Goal: Download file/media

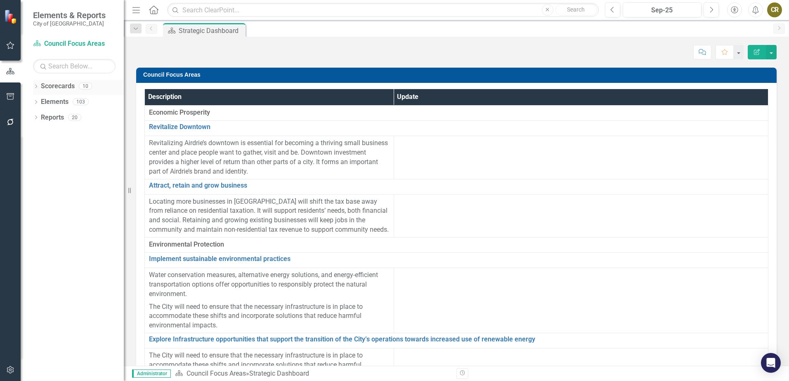
click at [34, 85] on icon "Dropdown" at bounding box center [36, 87] width 6 height 5
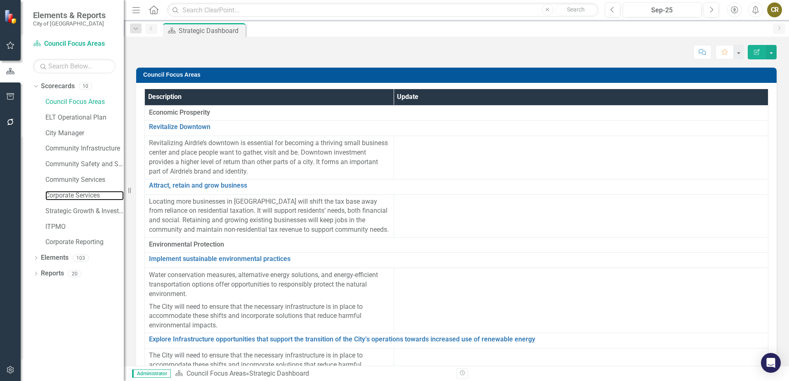
drag, startPoint x: 67, startPoint y: 199, endPoint x: 50, endPoint y: 251, distance: 54.7
click at [67, 199] on link "Corporate Services" at bounding box center [84, 195] width 78 height 9
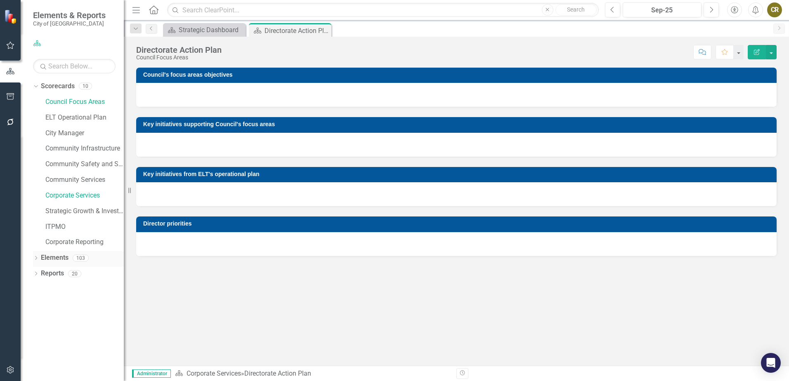
click at [36, 259] on icon "Dropdown" at bounding box center [36, 259] width 6 height 5
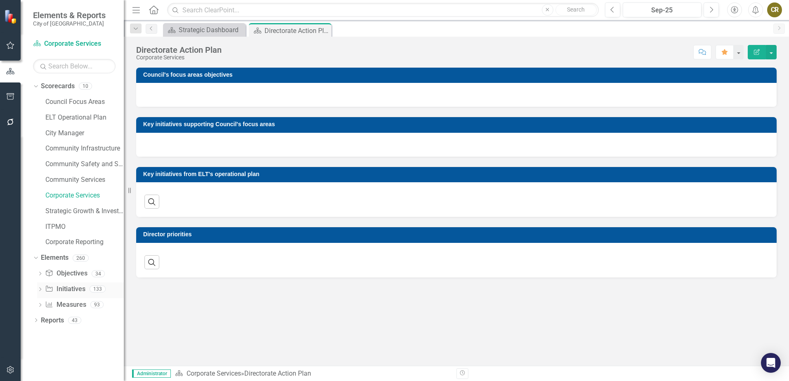
click at [41, 289] on icon "Dropdown" at bounding box center [40, 290] width 6 height 5
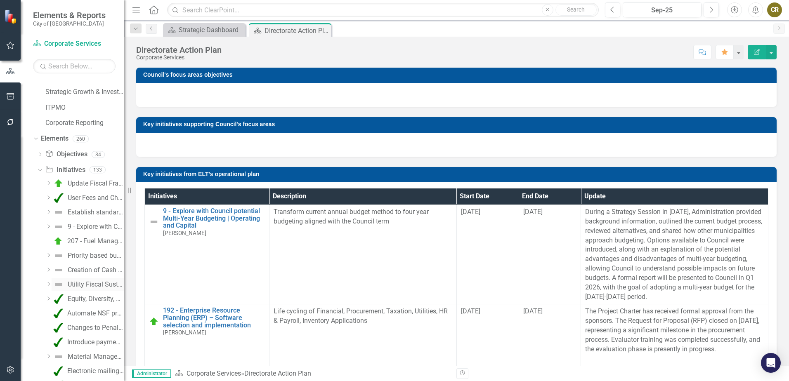
scroll to position [124, 0]
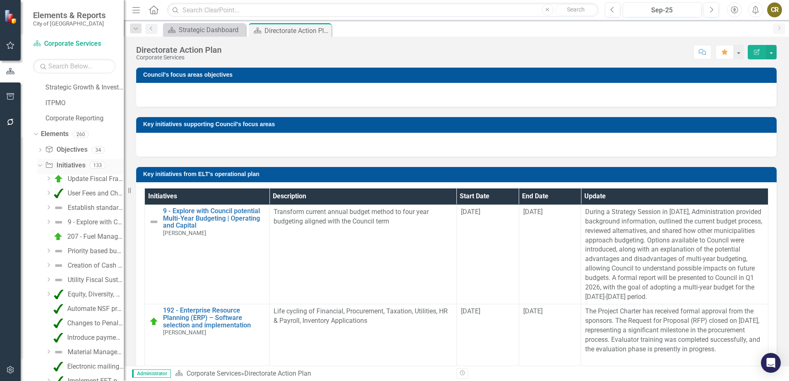
click at [40, 165] on icon "Dropdown" at bounding box center [39, 165] width 5 height 6
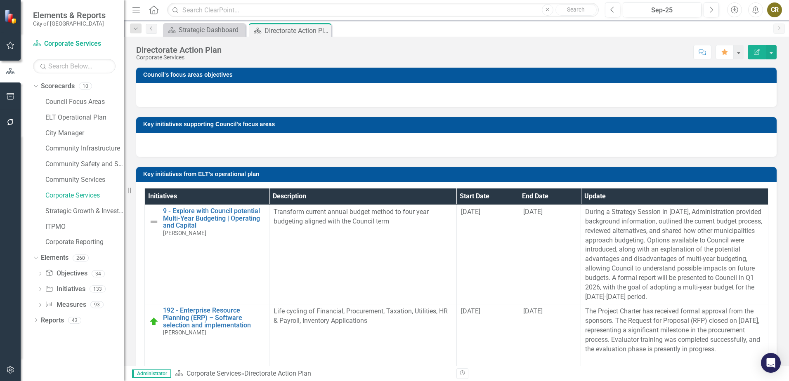
scroll to position [0, 0]
click at [37, 259] on icon "Dropdown" at bounding box center [35, 258] width 5 height 6
drag, startPoint x: 35, startPoint y: 273, endPoint x: 33, endPoint y: 277, distance: 5.0
click at [35, 275] on icon "Dropdown" at bounding box center [36, 274] width 6 height 5
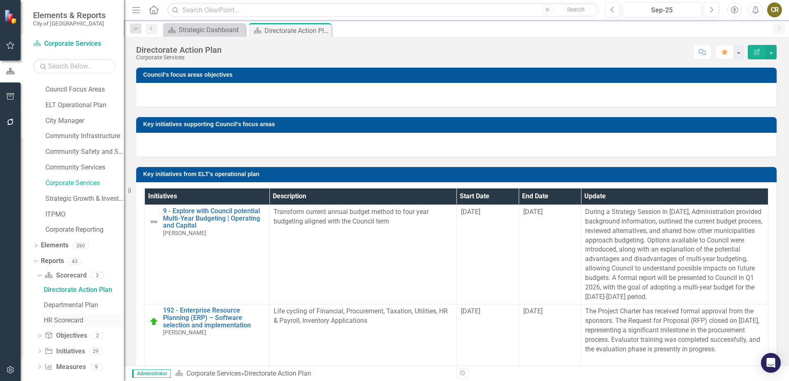
scroll to position [19, 0]
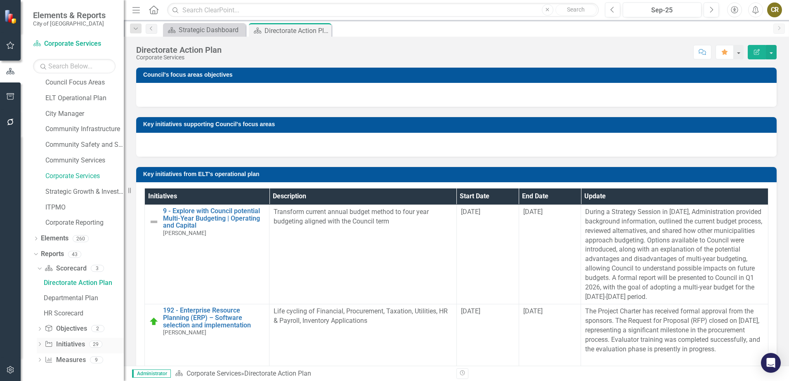
click at [39, 344] on icon "Dropdown" at bounding box center [40, 345] width 6 height 5
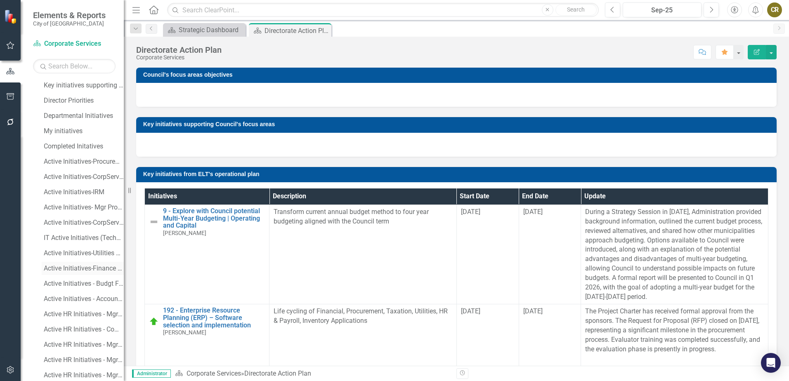
scroll to position [267, 0]
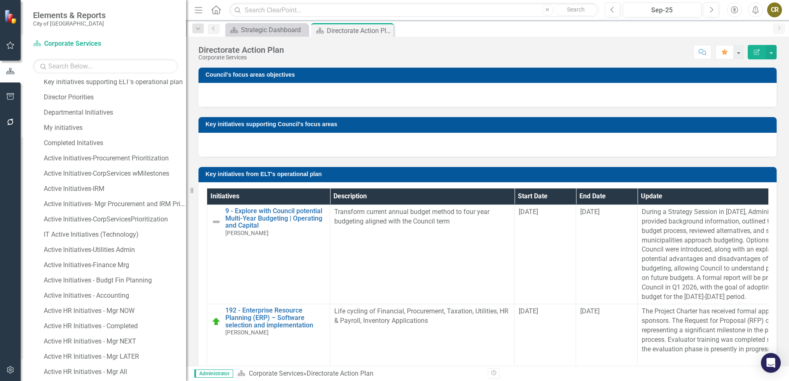
drag, startPoint x: 126, startPoint y: 250, endPoint x: 140, endPoint y: 272, distance: 26.1
click at [186, 253] on div "Resize" at bounding box center [189, 190] width 7 height 381
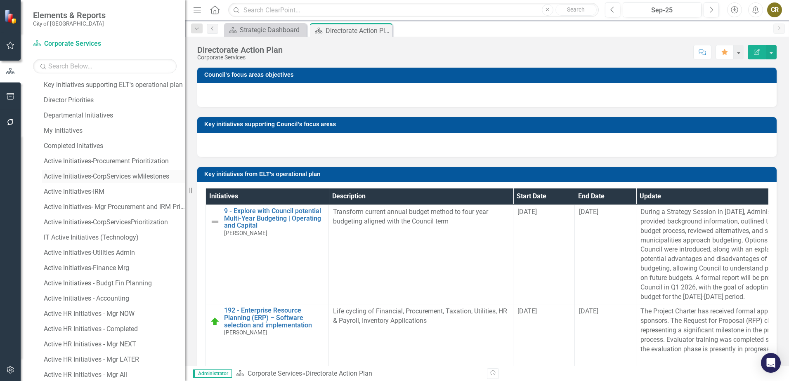
scroll to position [251, 0]
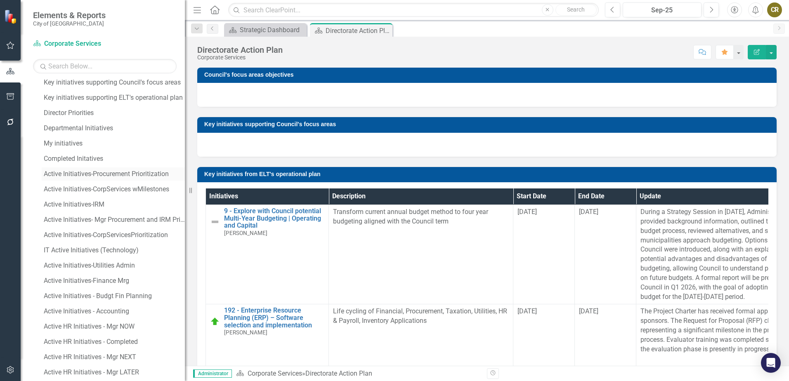
click at [98, 173] on div "Active Initiatives-Procurement Prioritization" at bounding box center [114, 173] width 141 height 7
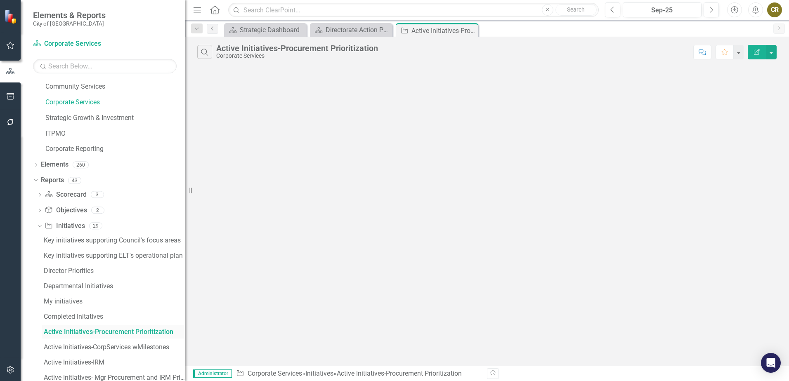
scroll to position [51, 0]
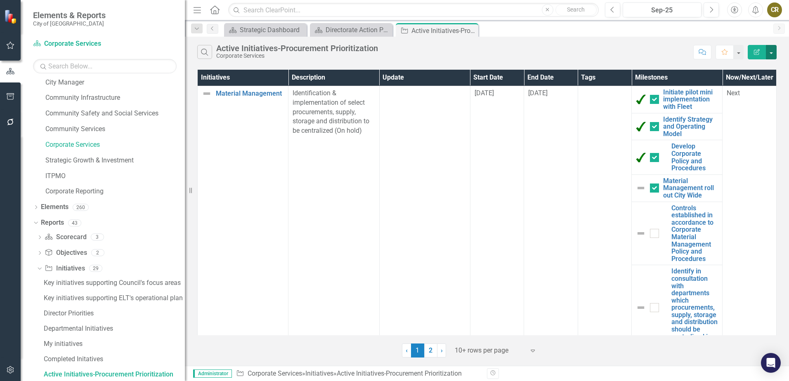
click at [771, 50] on button "button" at bounding box center [771, 52] width 11 height 14
click at [740, 87] on link "PDF Export to PDF" at bounding box center [743, 83] width 65 height 15
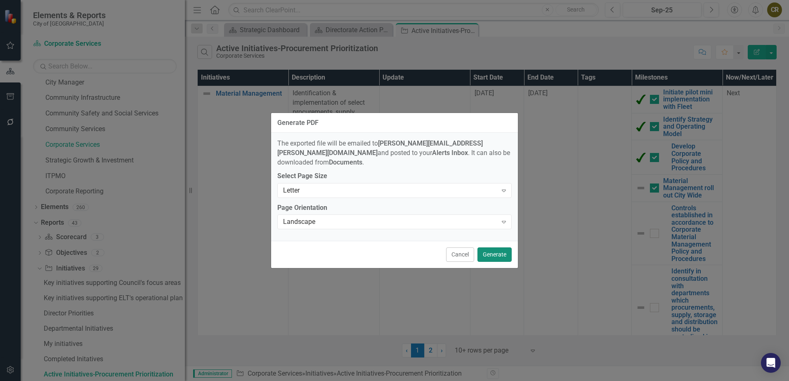
click at [490, 249] on button "Generate" at bounding box center [494, 254] width 34 height 14
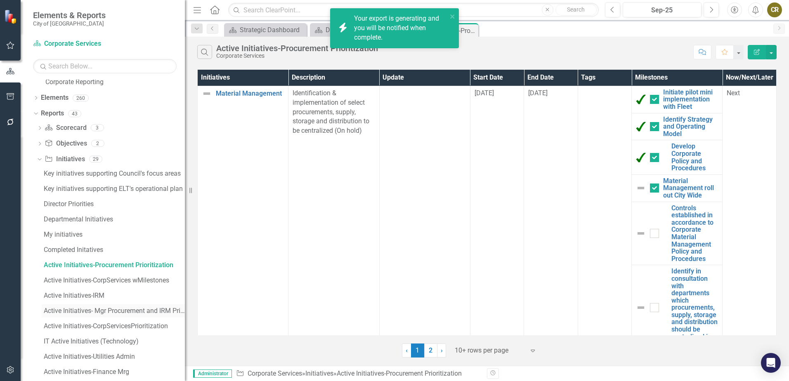
scroll to position [174, 0]
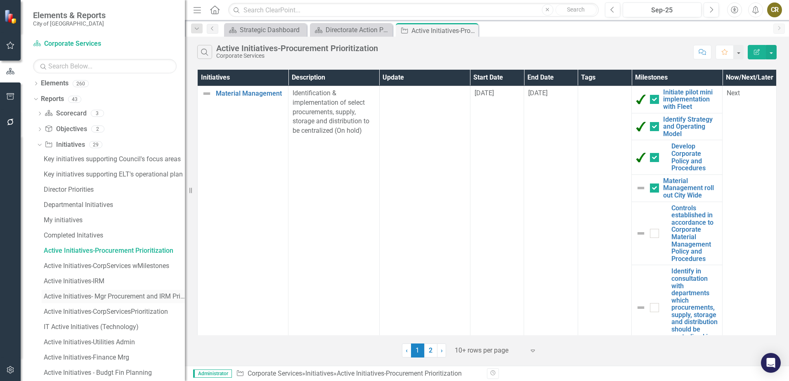
click at [112, 297] on div "Active Initiatives- Mgr Procurement and IRM Prioritization" at bounding box center [114, 296] width 141 height 7
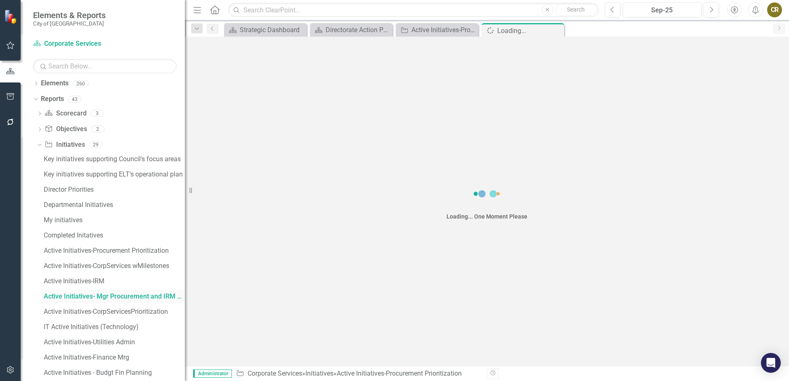
scroll to position [97, 0]
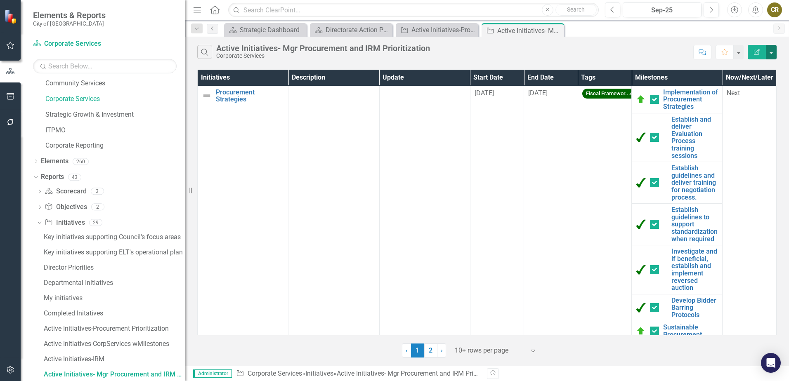
click at [772, 53] on button "button" at bounding box center [771, 52] width 11 height 14
click at [755, 86] on link "PDF Export to PDF" at bounding box center [743, 83] width 65 height 15
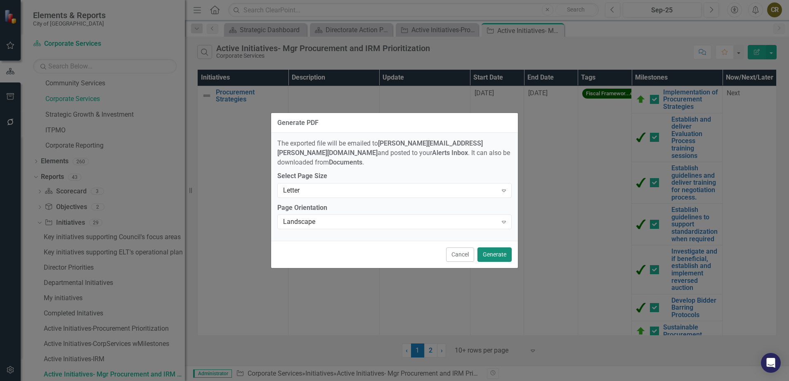
click at [485, 250] on button "Generate" at bounding box center [494, 254] width 34 height 14
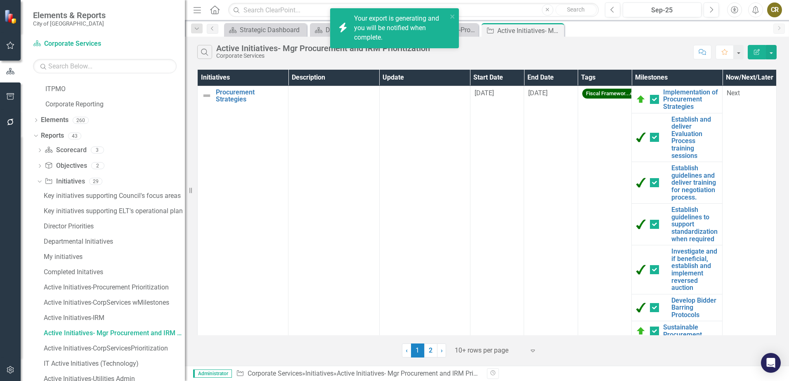
scroll to position [220, 0]
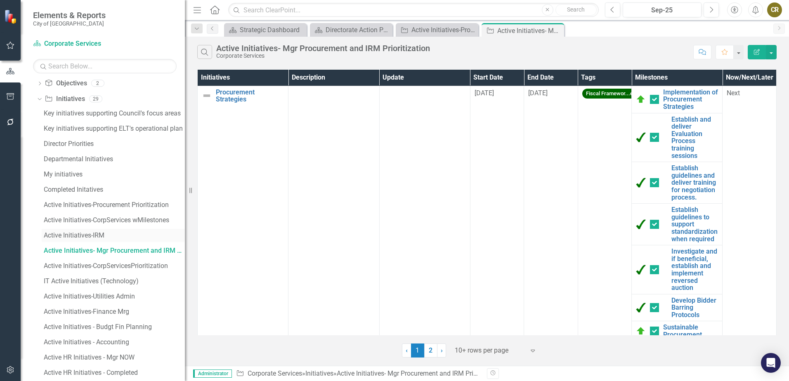
click at [94, 233] on div "Active Initiatives-IRM" at bounding box center [114, 235] width 141 height 7
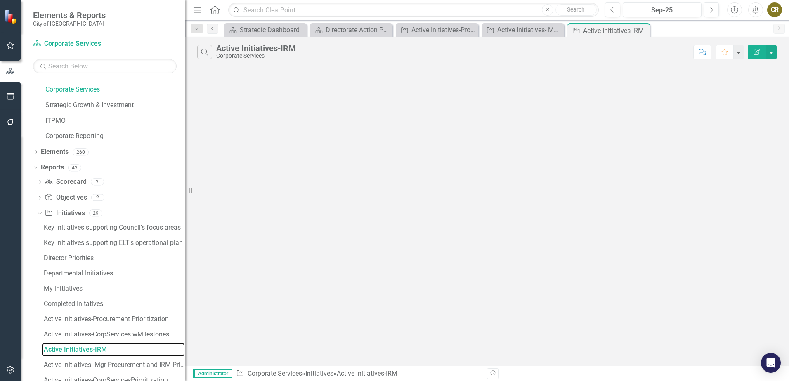
scroll to position [81, 0]
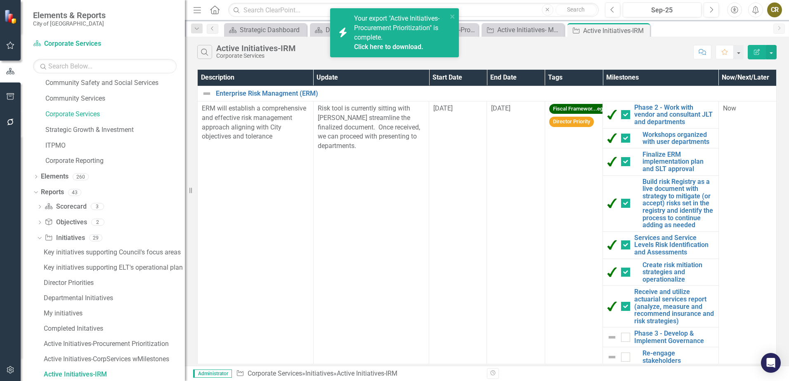
click at [395, 45] on link "Click here to download." at bounding box center [388, 47] width 69 height 8
click at [405, 47] on link "Click here to download." at bounding box center [388, 47] width 69 height 8
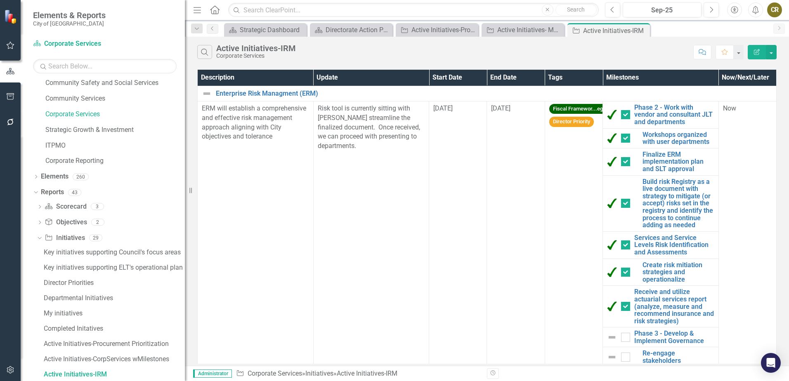
click at [505, 56] on div "Search Active Initiatives-IRM Corporate Services" at bounding box center [443, 52] width 492 height 14
click at [767, 52] on button "button" at bounding box center [771, 52] width 11 height 14
click at [747, 86] on link "PDF Export to PDF" at bounding box center [743, 83] width 65 height 15
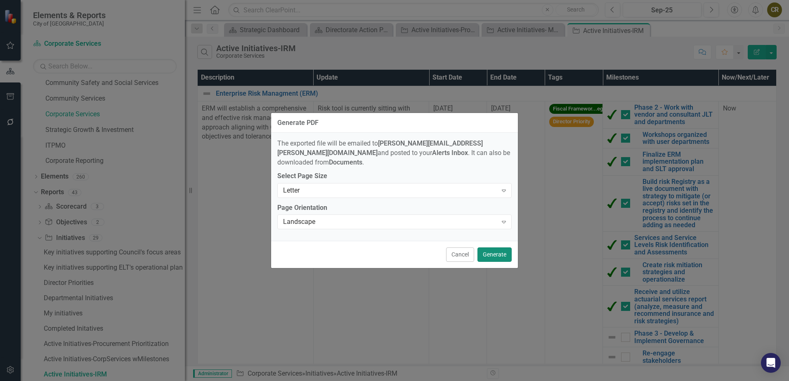
click at [497, 251] on button "Generate" at bounding box center [494, 254] width 34 height 14
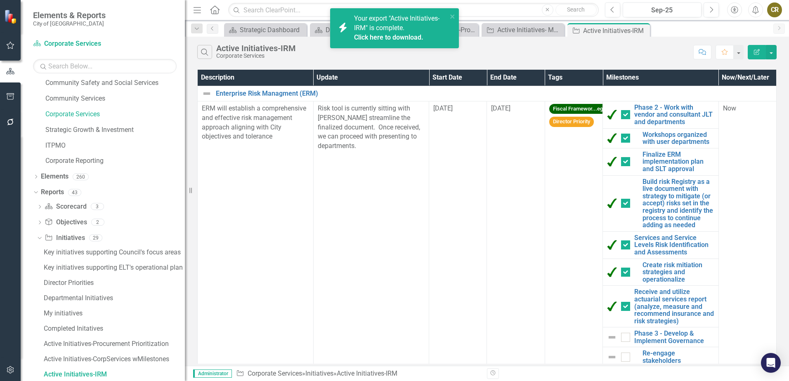
click at [405, 37] on link "Click here to download." at bounding box center [388, 37] width 69 height 8
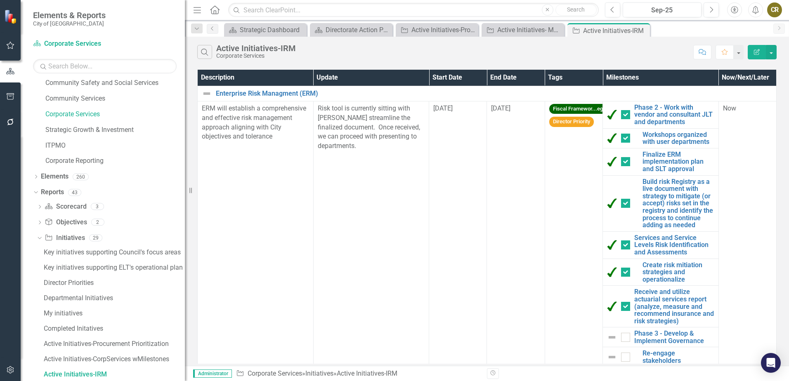
click at [467, 54] on div "Search Active Initiatives-IRM Corporate Services" at bounding box center [443, 52] width 492 height 14
click at [641, 31] on icon "Close" at bounding box center [642, 30] width 8 height 7
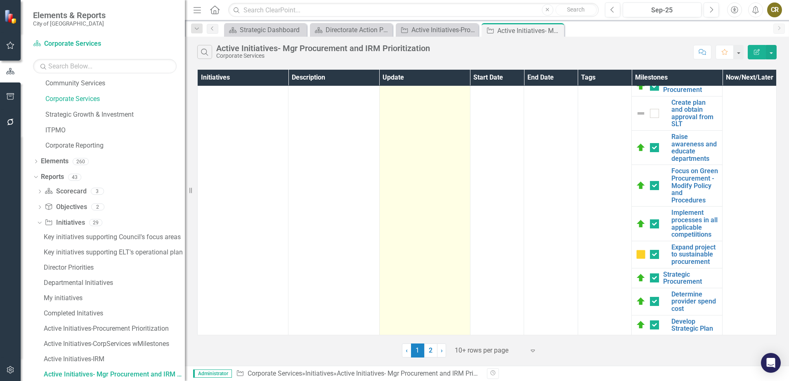
scroll to position [252, 0]
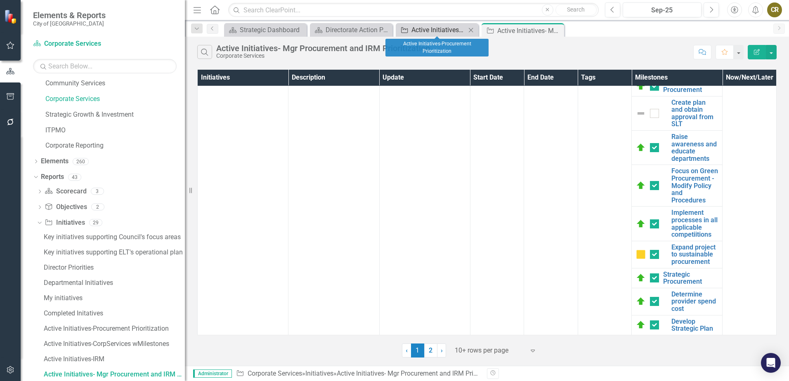
click at [445, 28] on div "Active Initiatives-Procurement Prioritization" at bounding box center [438, 30] width 54 height 10
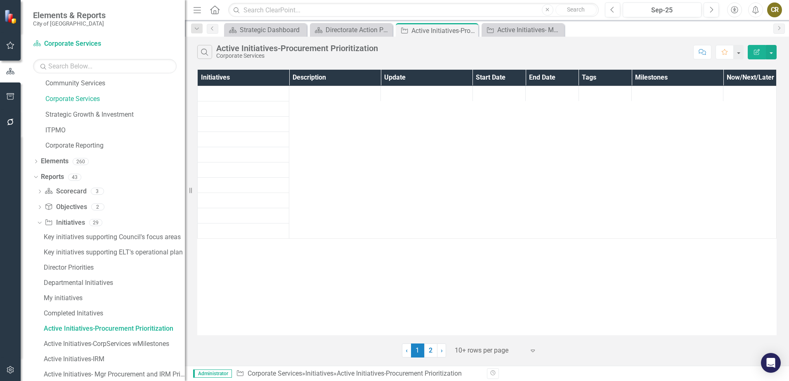
scroll to position [51, 0]
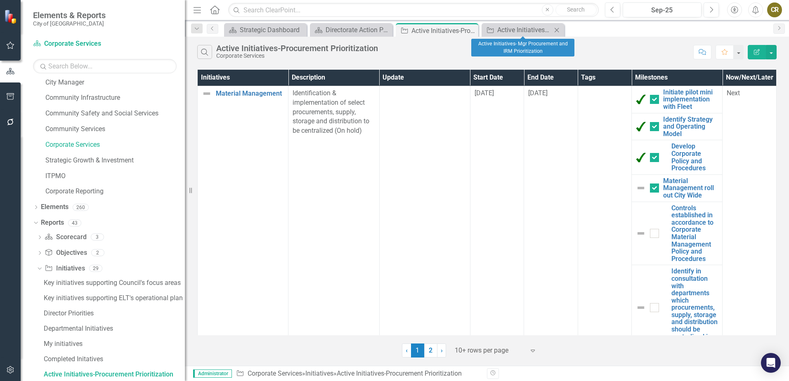
click at [557, 31] on icon "Close" at bounding box center [556, 30] width 8 height 7
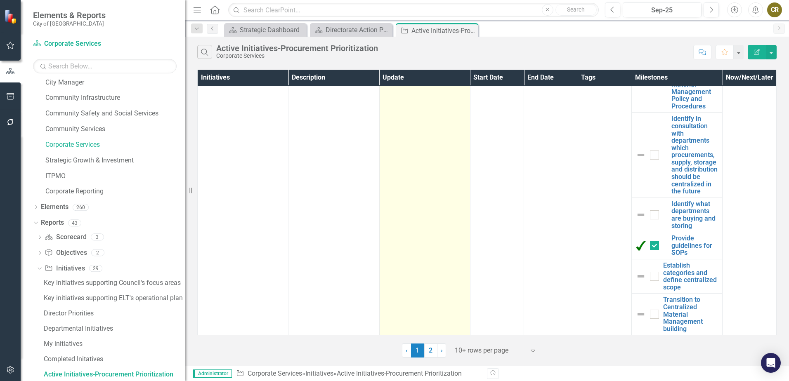
scroll to position [160, 0]
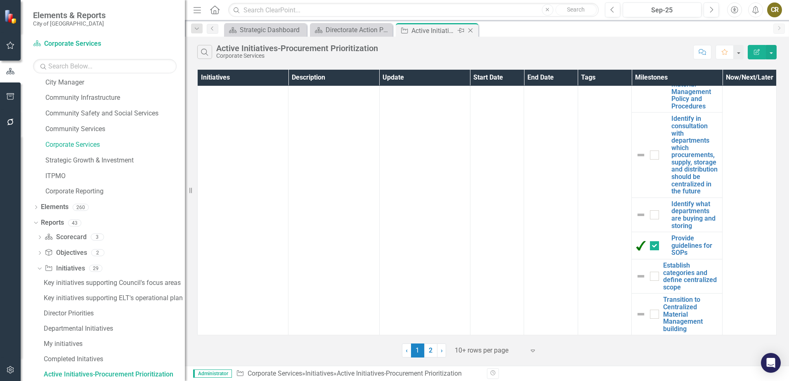
click at [469, 31] on icon "Close" at bounding box center [470, 30] width 8 height 7
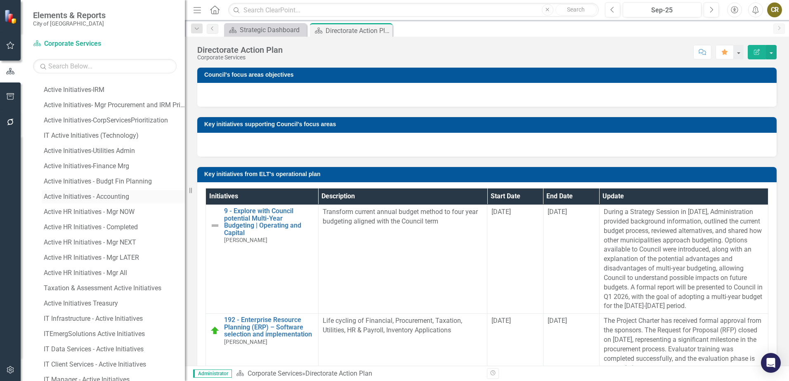
scroll to position [412, 0]
click at [101, 299] on div "Active Initiatives Treasury" at bounding box center [114, 301] width 141 height 7
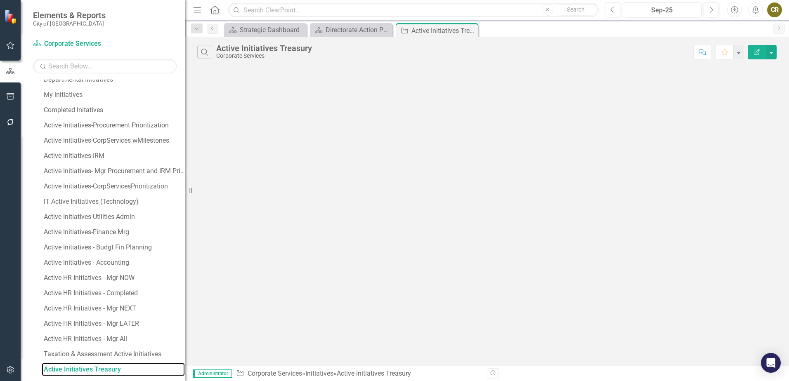
scroll to position [295, 0]
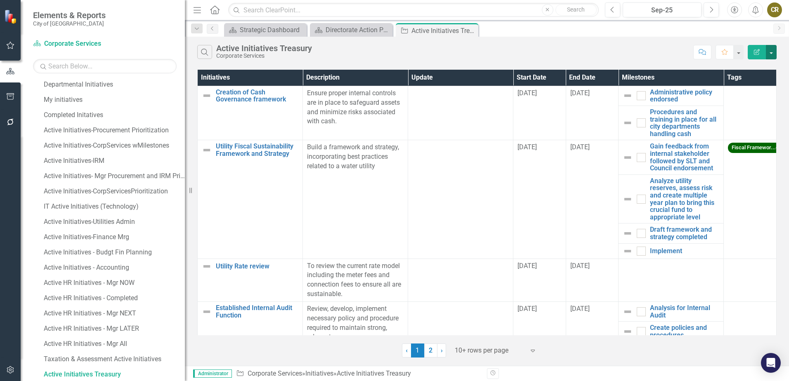
click at [771, 52] on button "button" at bounding box center [771, 52] width 11 height 14
click at [755, 83] on link "PDF Export to PDF" at bounding box center [743, 83] width 65 height 15
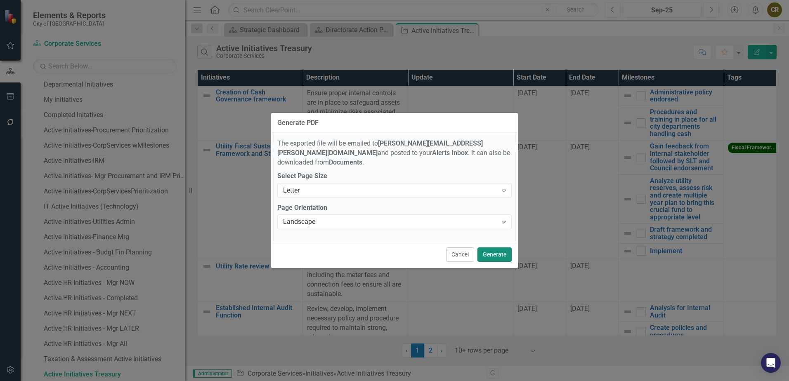
click at [499, 249] on button "Generate" at bounding box center [494, 254] width 34 height 14
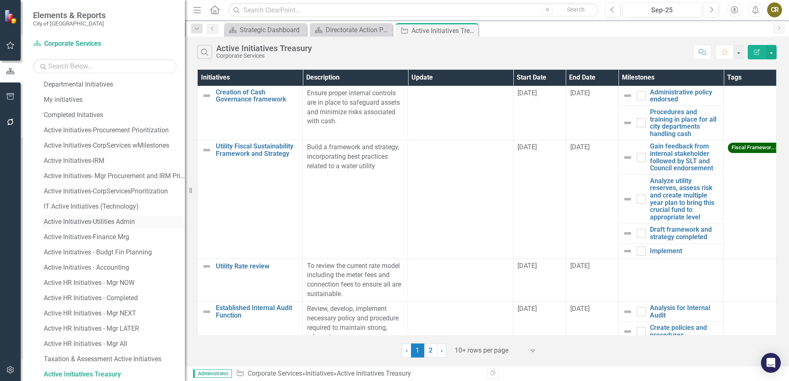
click at [108, 220] on div "Active Initiatives-Utilities Admin" at bounding box center [114, 221] width 141 height 7
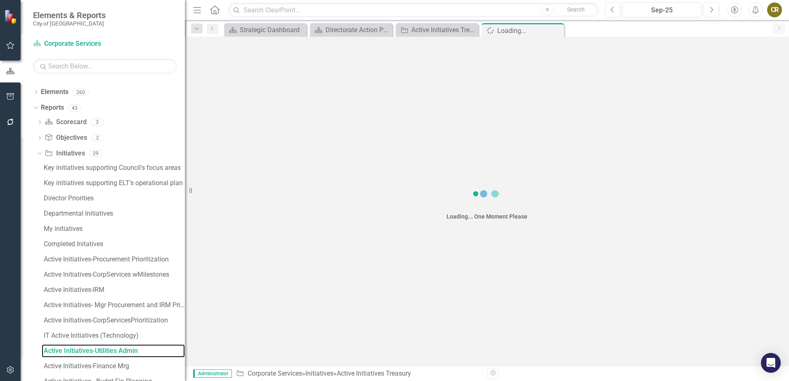
scroll to position [142, 0]
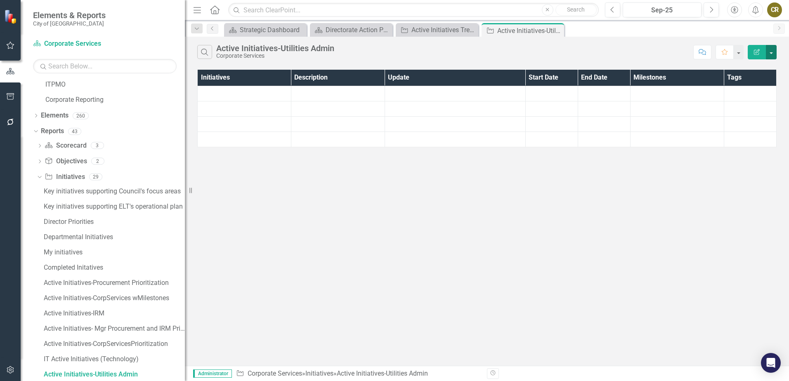
click at [772, 55] on button "button" at bounding box center [771, 52] width 11 height 14
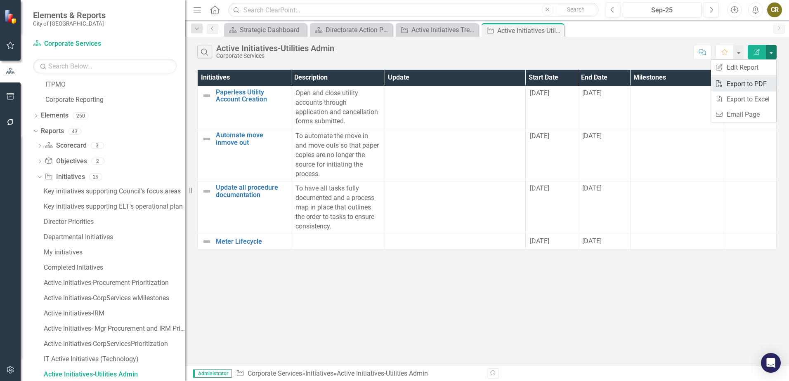
click at [758, 82] on link "PDF Export to PDF" at bounding box center [743, 83] width 65 height 15
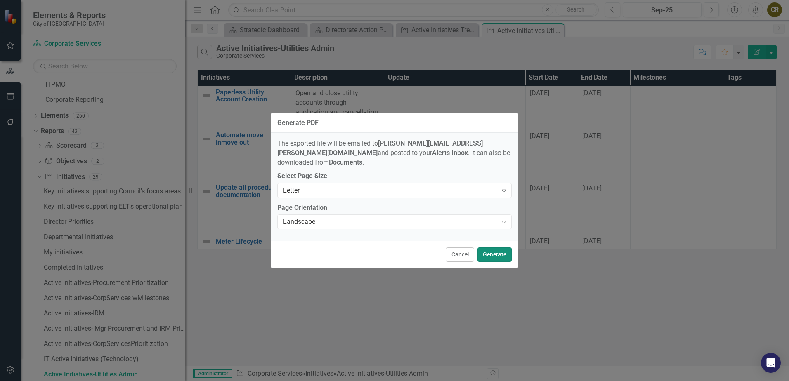
click at [486, 247] on button "Generate" at bounding box center [494, 254] width 34 height 14
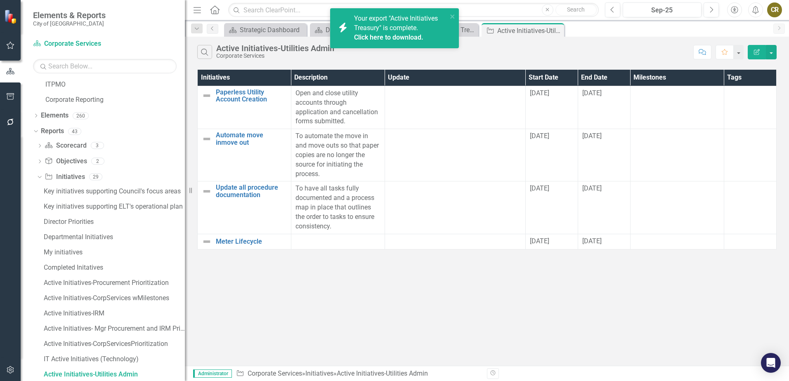
click at [407, 38] on link "Click here to download." at bounding box center [388, 37] width 69 height 8
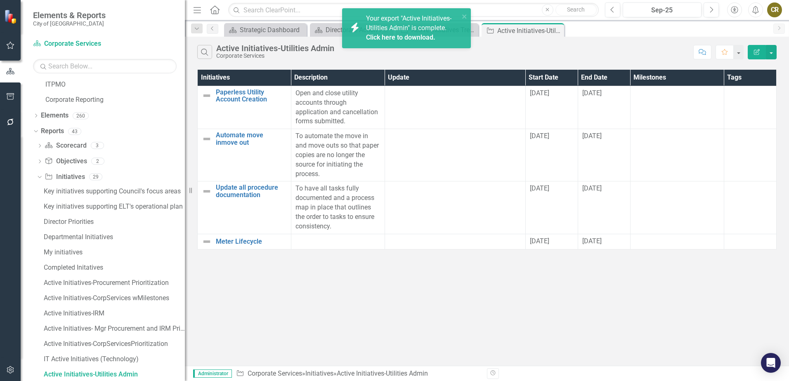
click at [419, 38] on link "Click here to download." at bounding box center [400, 37] width 69 height 8
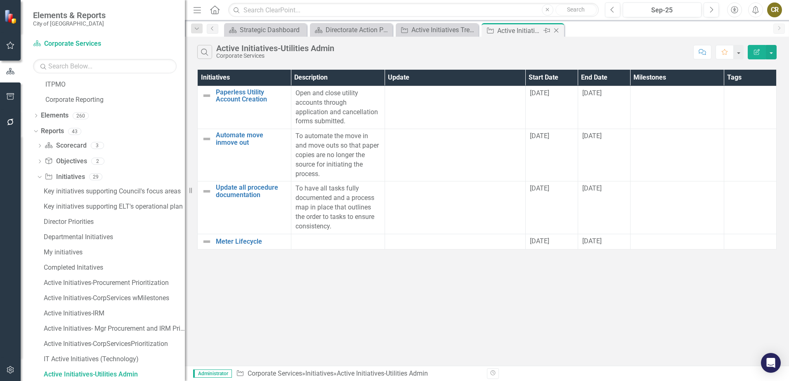
click at [558, 29] on icon "Close" at bounding box center [556, 30] width 8 height 7
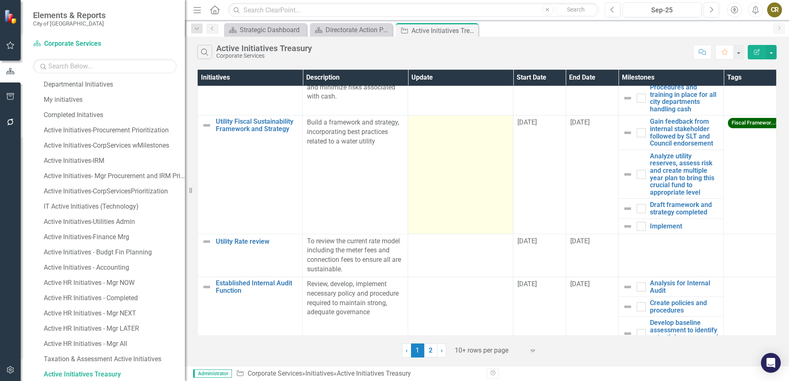
scroll to position [47, 0]
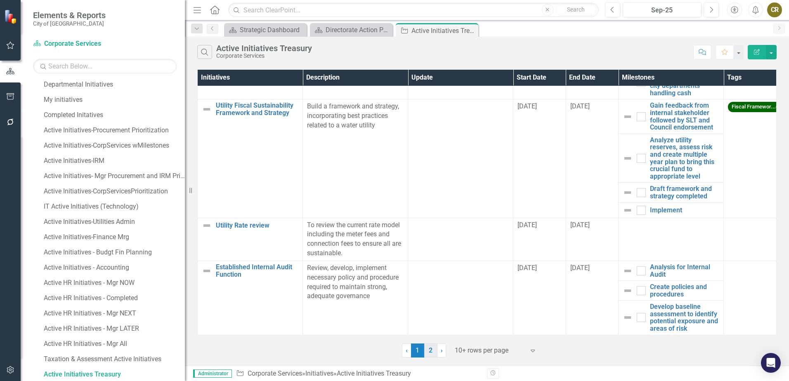
click at [430, 351] on link "2" at bounding box center [430, 351] width 13 height 14
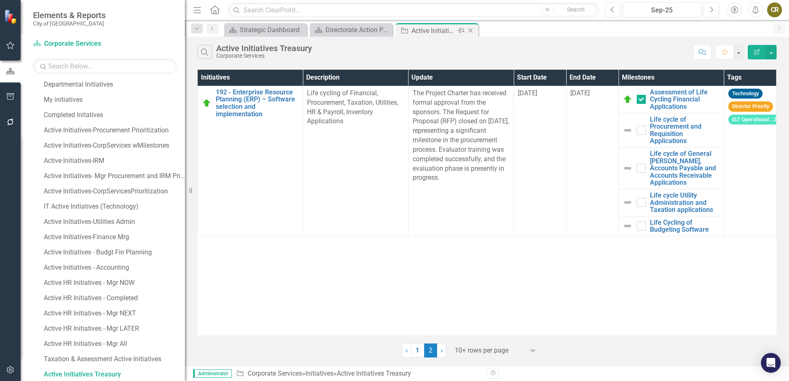
click at [471, 29] on icon "Close" at bounding box center [470, 30] width 8 height 7
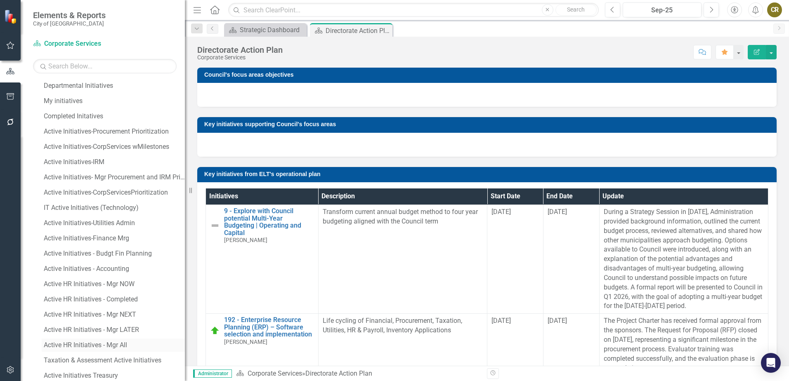
scroll to position [371, 0]
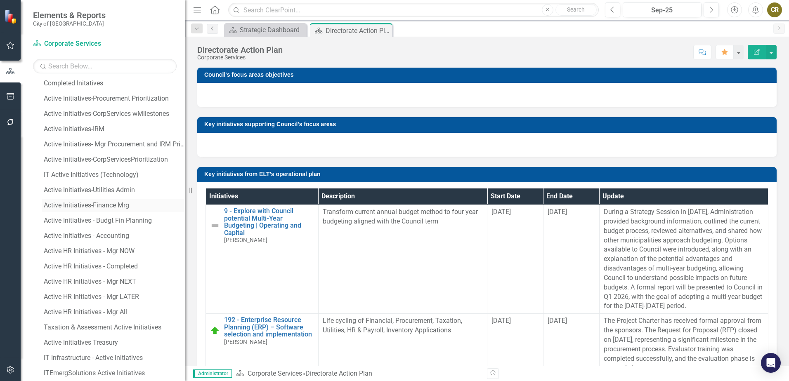
click at [108, 205] on div "Active Initiatives-Finance Mrg" at bounding box center [114, 205] width 141 height 7
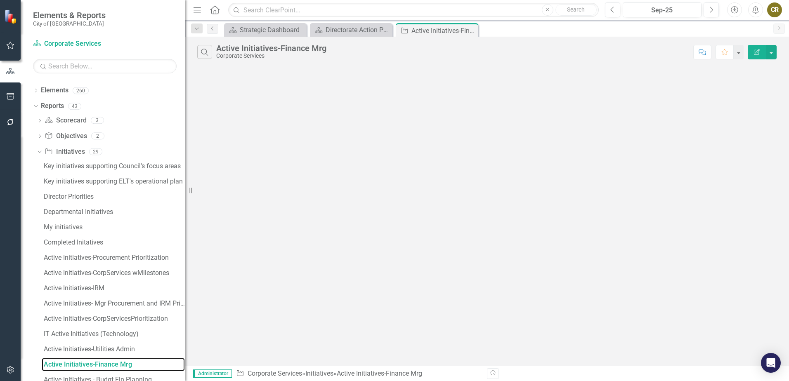
scroll to position [158, 0]
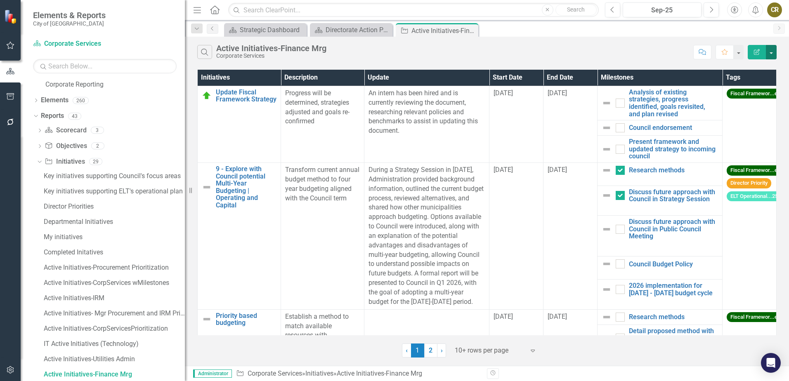
click at [772, 52] on button "button" at bounding box center [771, 52] width 11 height 14
click at [750, 85] on link "PDF Export to PDF" at bounding box center [743, 83] width 65 height 15
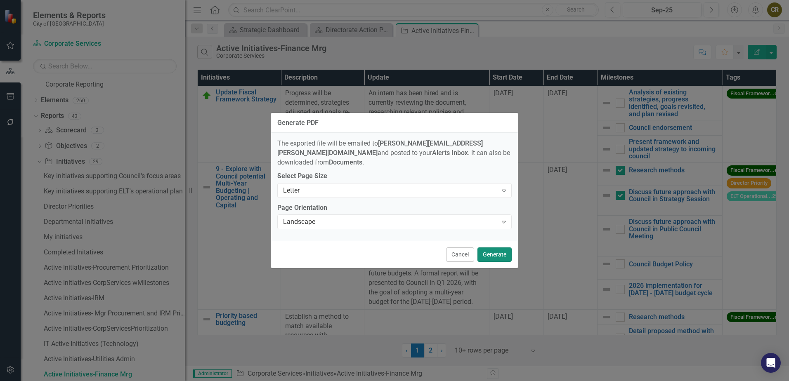
click at [496, 247] on button "Generate" at bounding box center [494, 254] width 34 height 14
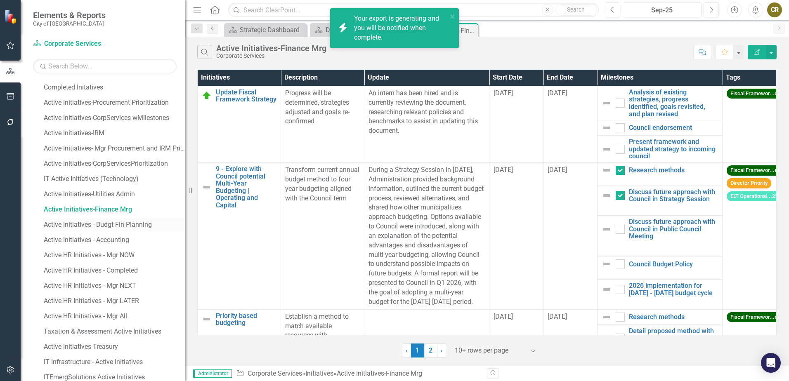
click at [109, 224] on div "Active Initiatives - Budgt Fin Planning" at bounding box center [114, 224] width 141 height 7
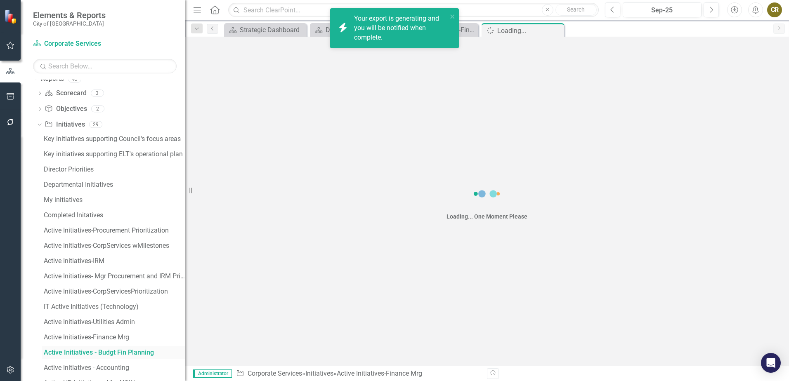
scroll to position [173, 0]
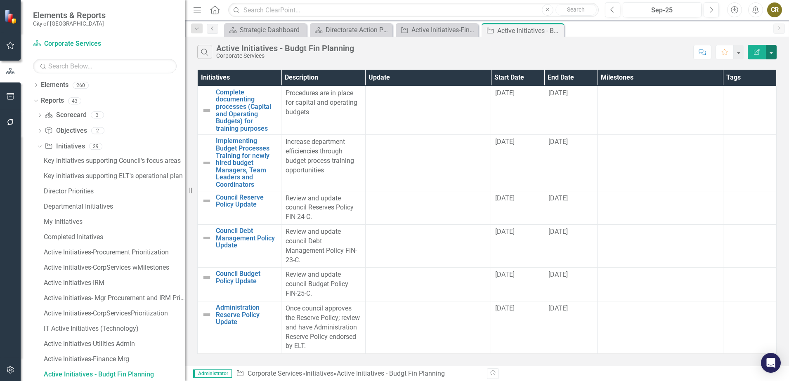
click at [773, 52] on button "button" at bounding box center [771, 52] width 11 height 14
click at [746, 85] on link "PDF Export to PDF" at bounding box center [743, 83] width 65 height 15
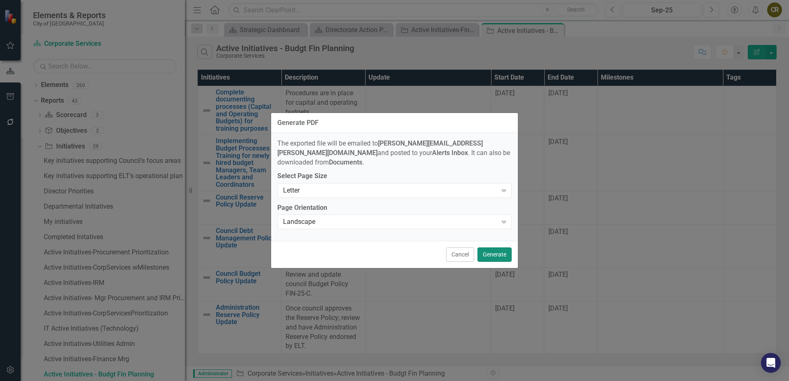
click at [490, 253] on button "Generate" at bounding box center [494, 254] width 34 height 14
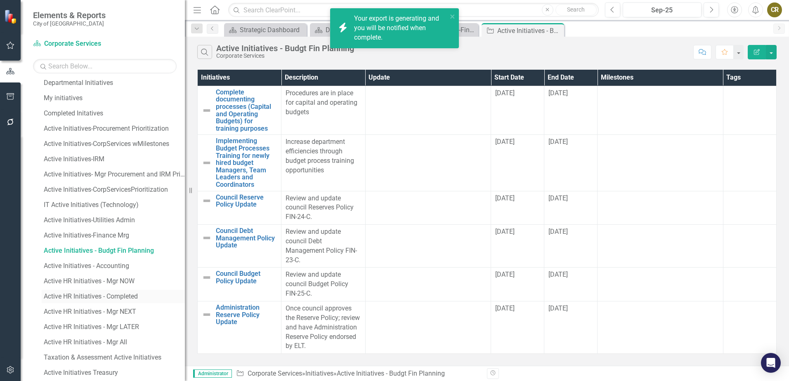
scroll to position [338, 0]
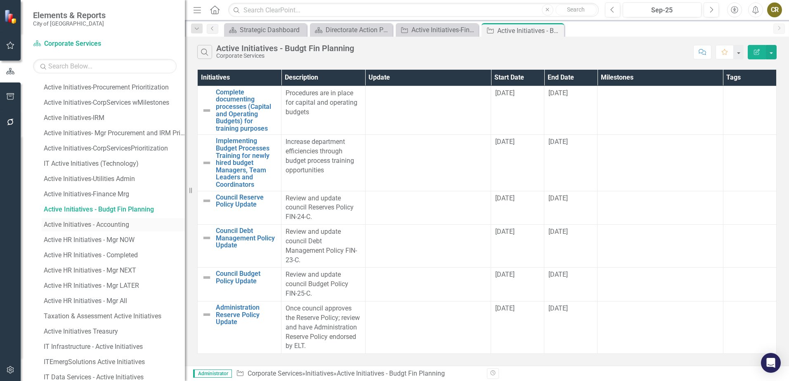
click at [111, 225] on div "Active Initiatives - Accounting" at bounding box center [114, 224] width 141 height 7
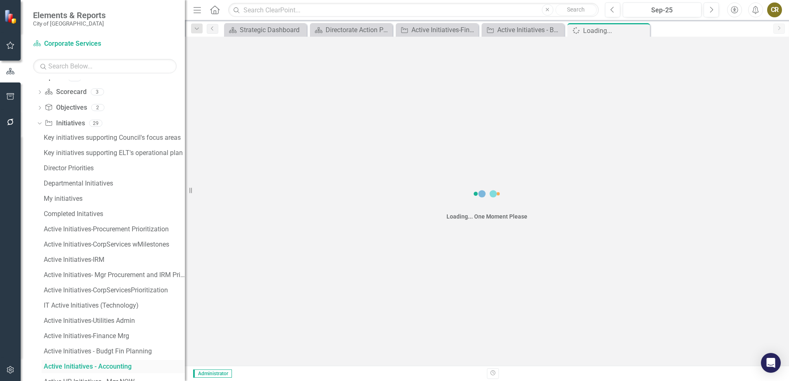
scroll to position [188, 0]
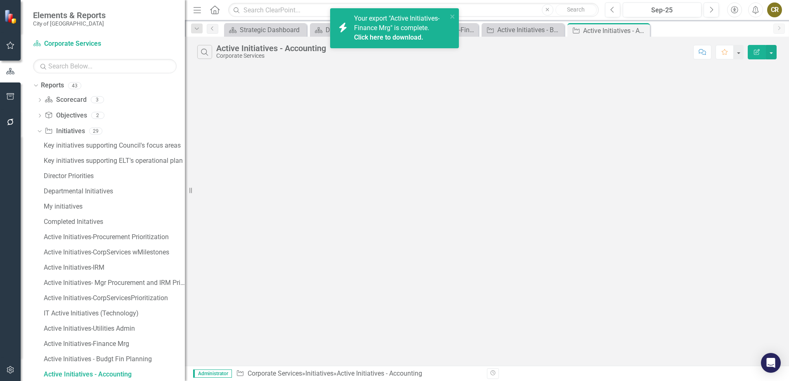
click at [403, 39] on link "Click here to download." at bounding box center [388, 37] width 69 height 8
click at [410, 47] on link "Click here to download." at bounding box center [388, 47] width 69 height 8
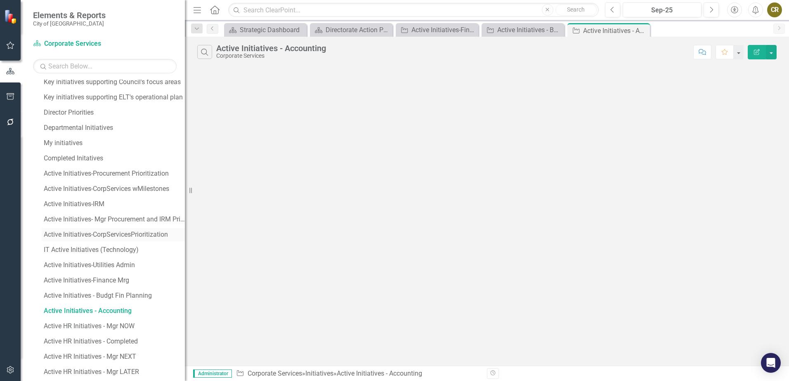
scroll to position [271, 0]
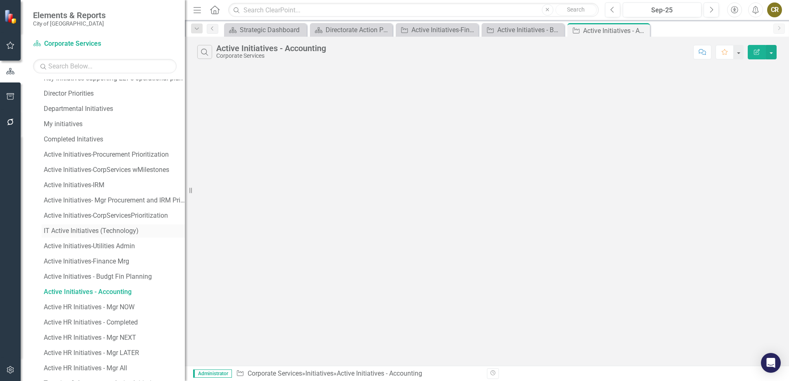
click at [105, 233] on div "IT Active Initiatives (Technology)" at bounding box center [114, 230] width 141 height 7
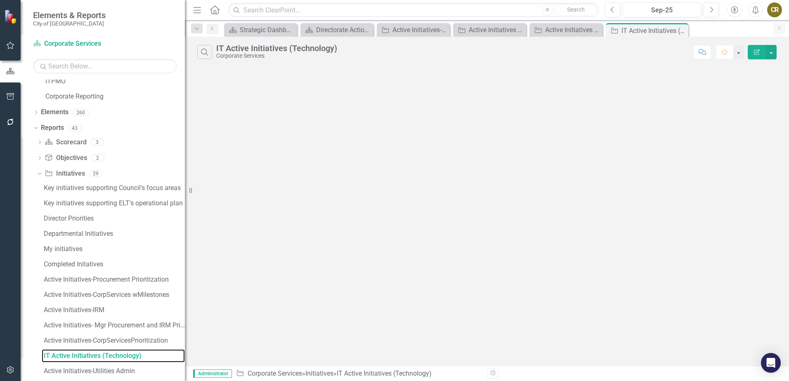
scroll to position [127, 0]
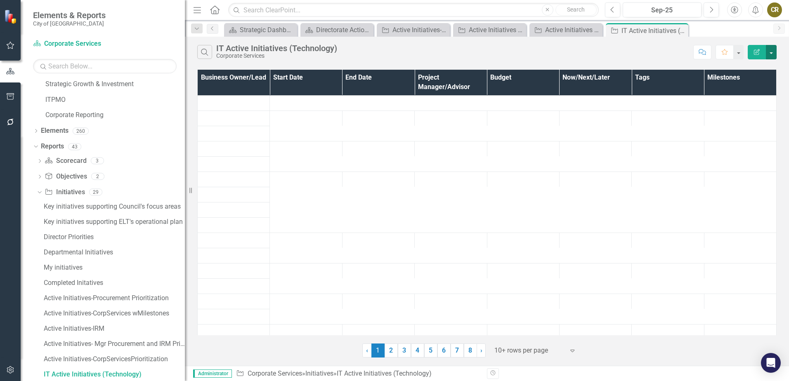
click at [771, 50] on button "button" at bounding box center [771, 52] width 11 height 14
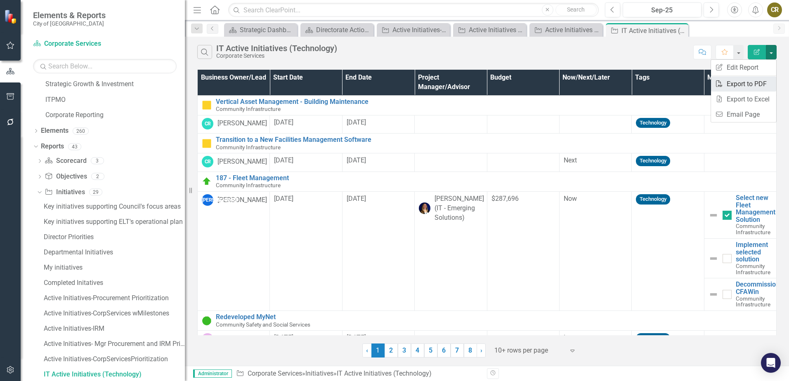
click at [743, 84] on link "PDF Export to PDF" at bounding box center [743, 83] width 65 height 15
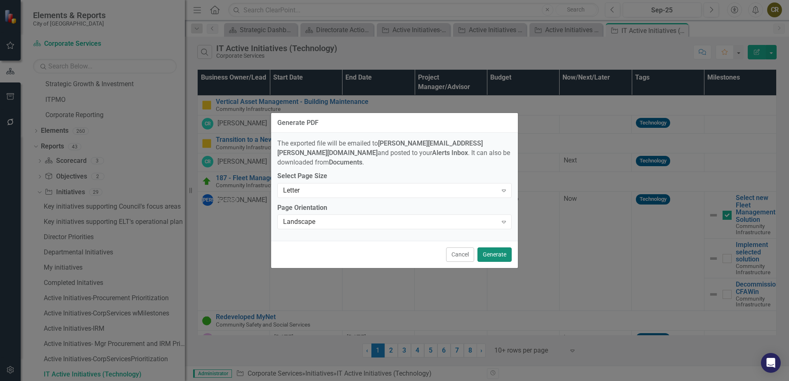
click at [498, 249] on button "Generate" at bounding box center [494, 254] width 34 height 14
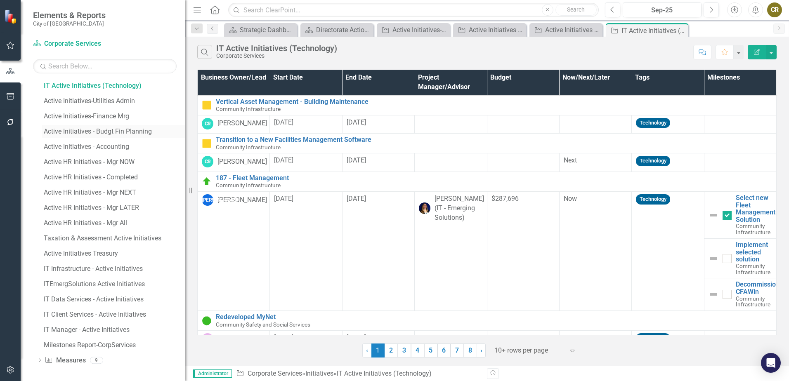
scroll to position [416, 0]
click at [97, 269] on div "IT Infrastructure - Active Initiatives" at bounding box center [114, 268] width 141 height 7
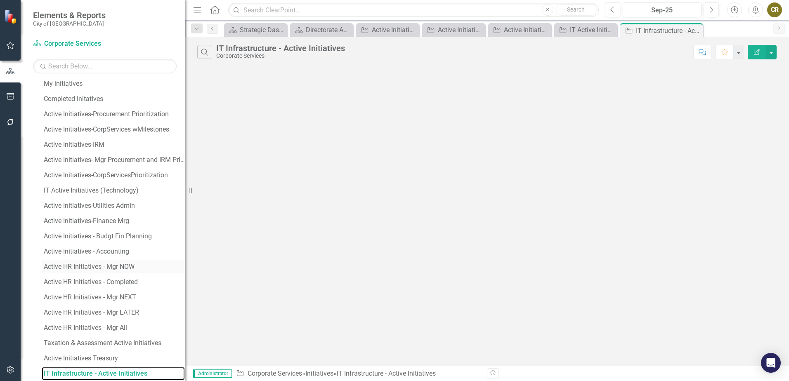
scroll to position [310, 0]
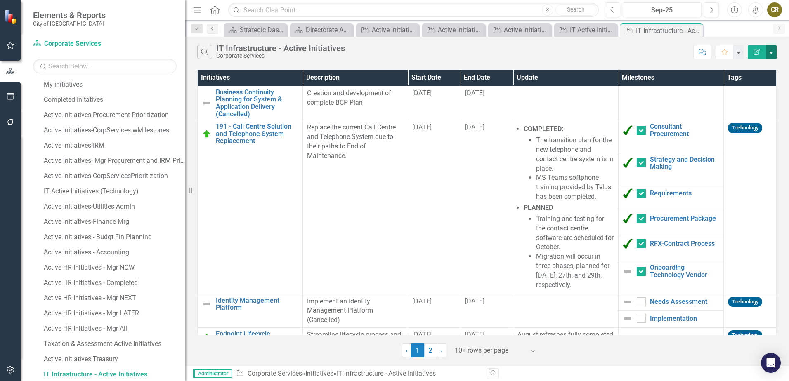
click at [768, 49] on button "button" at bounding box center [771, 52] width 11 height 14
click at [747, 83] on link "PDF Export to PDF" at bounding box center [743, 83] width 65 height 15
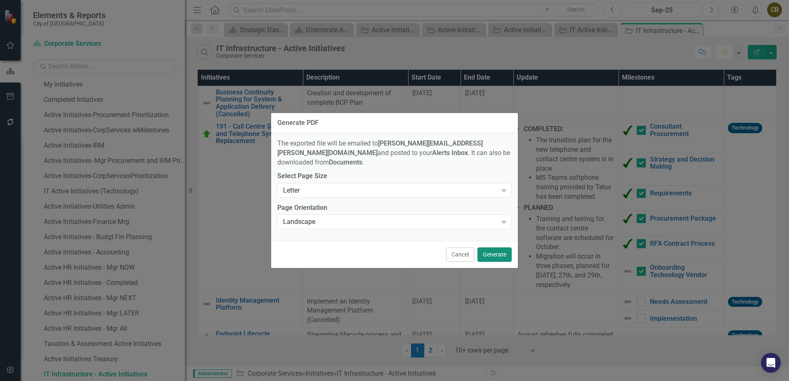
click at [492, 252] on button "Generate" at bounding box center [494, 254] width 34 height 14
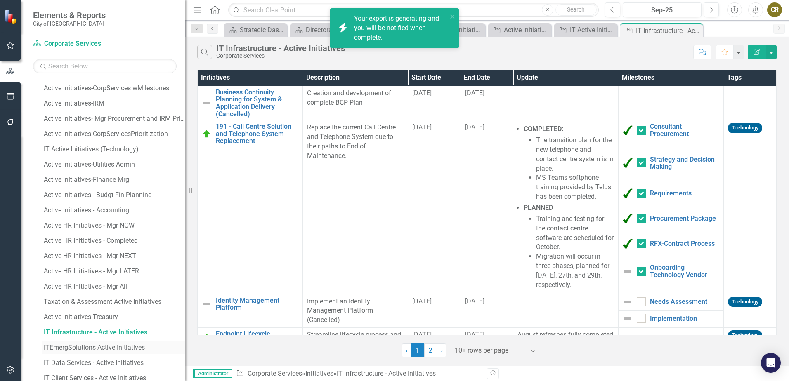
scroll to position [416, 0]
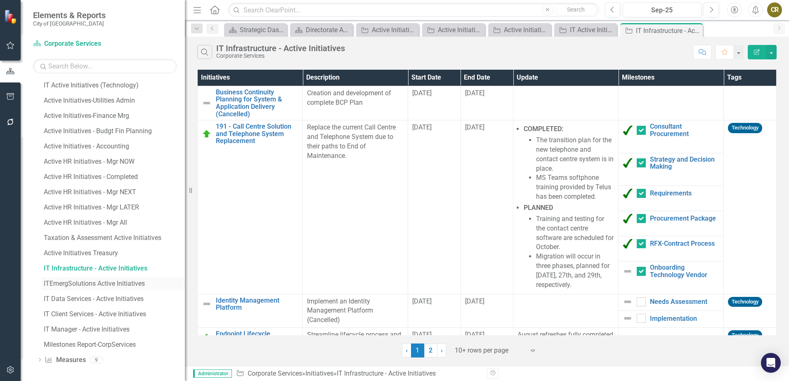
click at [86, 283] on div "ITEmergSolutions Active Initiatives" at bounding box center [114, 283] width 141 height 7
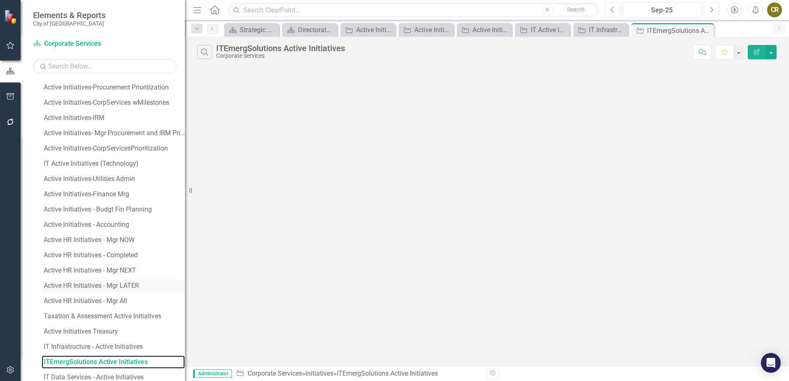
scroll to position [325, 0]
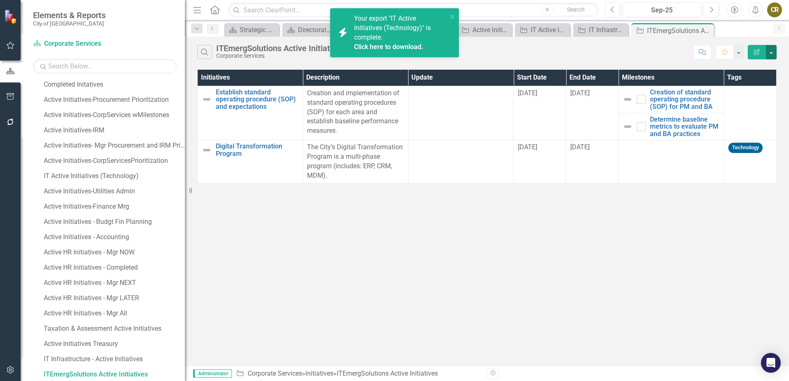
click at [770, 52] on button "button" at bounding box center [771, 52] width 11 height 14
click at [399, 47] on link "Click here to download." at bounding box center [388, 47] width 69 height 8
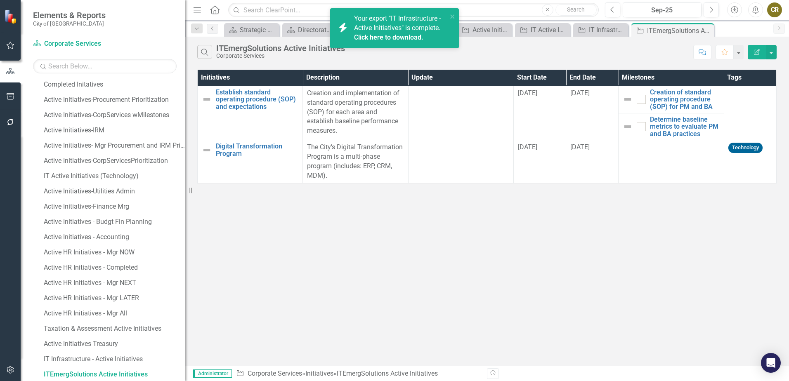
click at [405, 38] on link "Click here to download." at bounding box center [388, 37] width 69 height 8
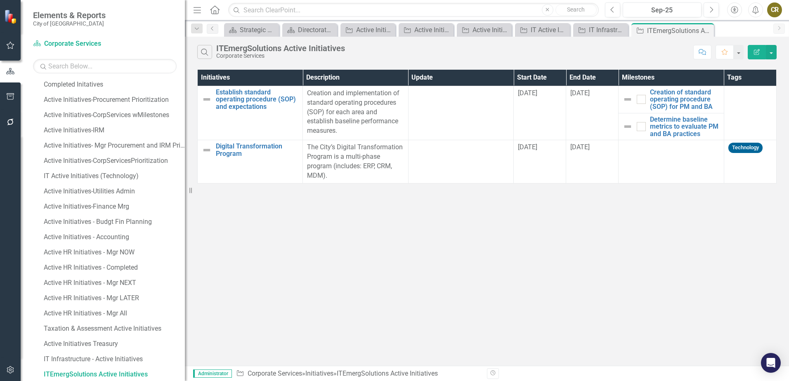
click at [467, 301] on div "Search ITEmergSolutions Active Initiatives Corporate Services Comment Favorite …" at bounding box center [487, 201] width 604 height 329
click at [767, 52] on button "button" at bounding box center [771, 52] width 11 height 14
click at [740, 83] on link "PDF Export to PDF" at bounding box center [743, 83] width 65 height 15
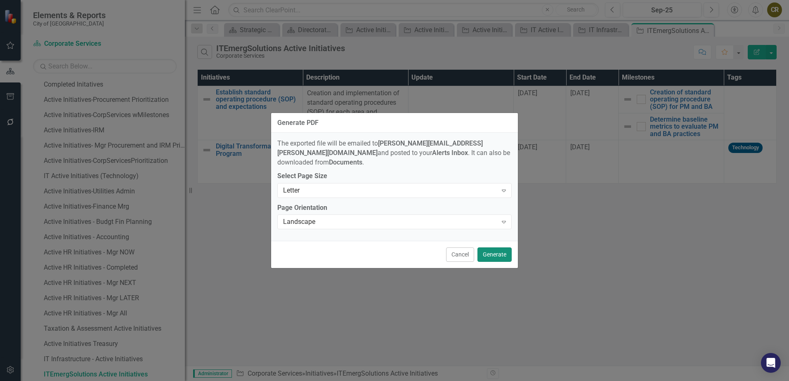
click at [493, 251] on button "Generate" at bounding box center [494, 254] width 34 height 14
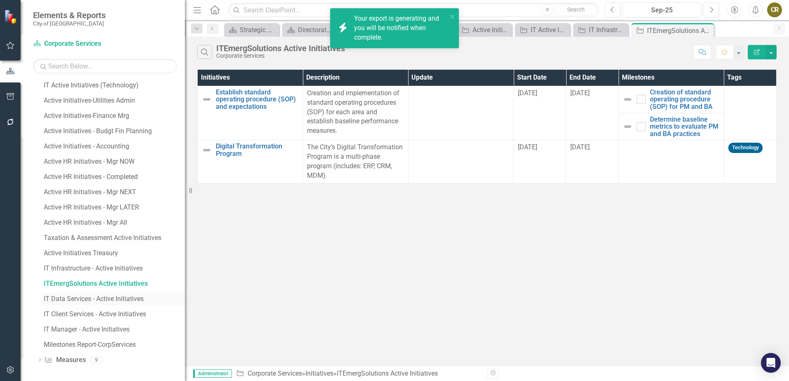
click at [84, 300] on div "IT Data Services - Active Initiatives" at bounding box center [114, 298] width 141 height 7
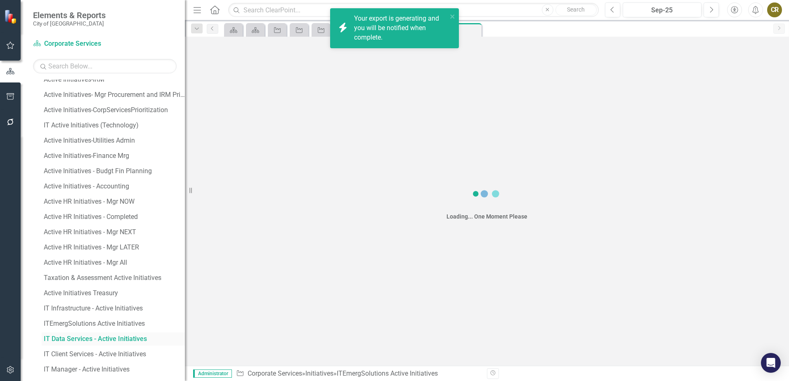
scroll to position [341, 0]
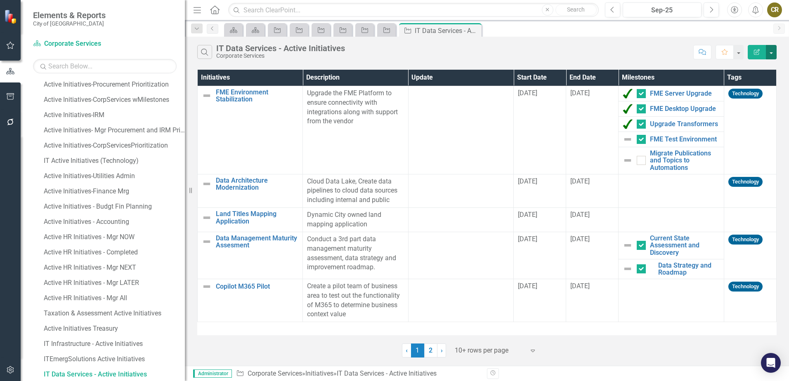
click at [770, 54] on button "button" at bounding box center [771, 52] width 11 height 14
click at [746, 85] on link "PDF Export to PDF" at bounding box center [743, 83] width 65 height 15
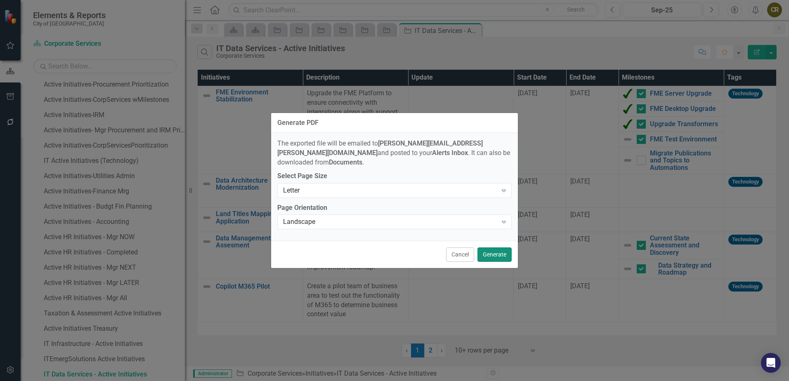
click at [493, 247] on button "Generate" at bounding box center [494, 254] width 34 height 14
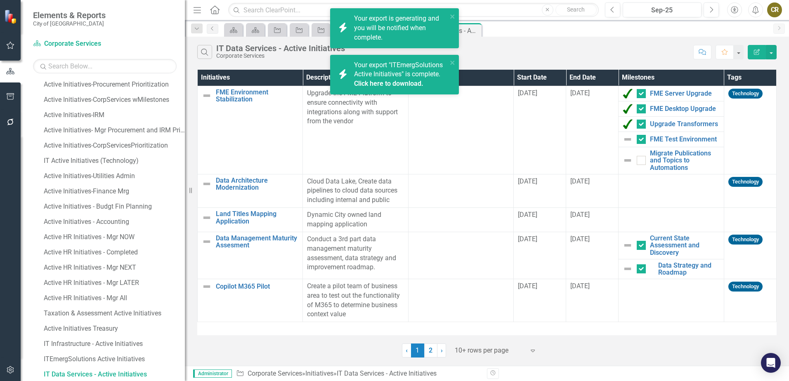
click at [407, 82] on link "Click here to download." at bounding box center [388, 84] width 69 height 8
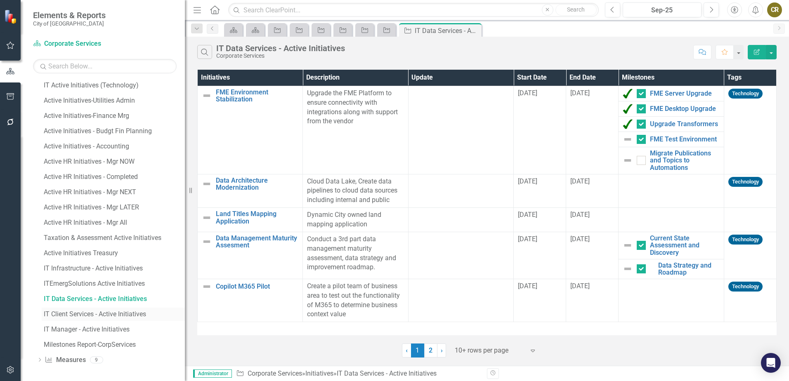
click at [115, 313] on div "IT Client Services - Active Initiatives" at bounding box center [114, 314] width 141 height 7
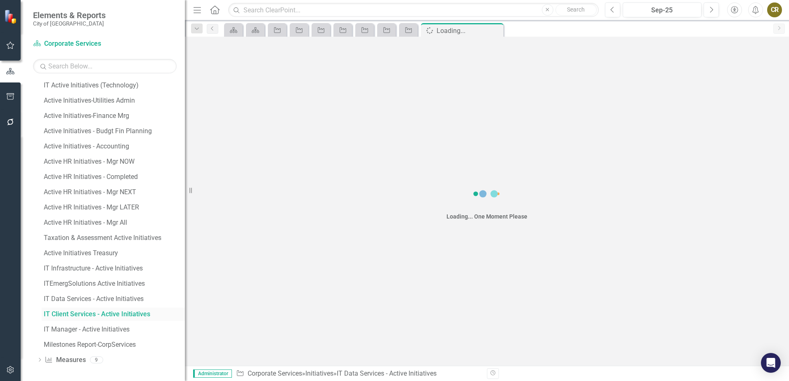
scroll to position [356, 0]
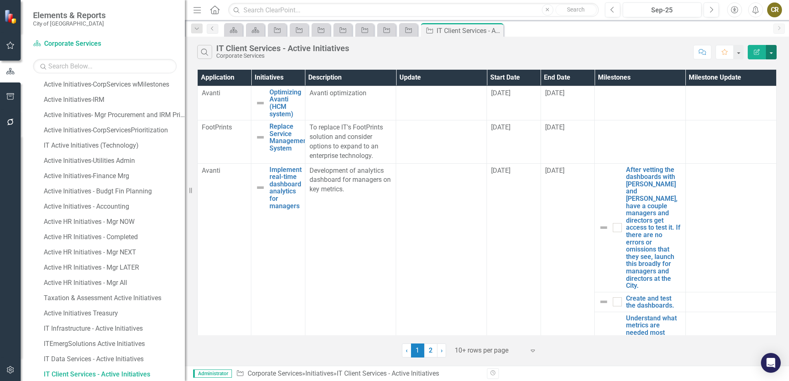
click at [770, 53] on button "button" at bounding box center [771, 52] width 11 height 14
click at [738, 85] on link "PDF Export to PDF" at bounding box center [743, 83] width 65 height 15
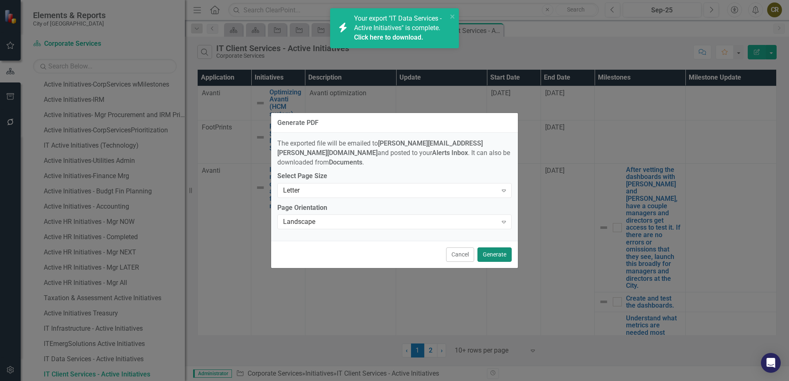
click at [492, 251] on button "Generate" at bounding box center [494, 254] width 34 height 14
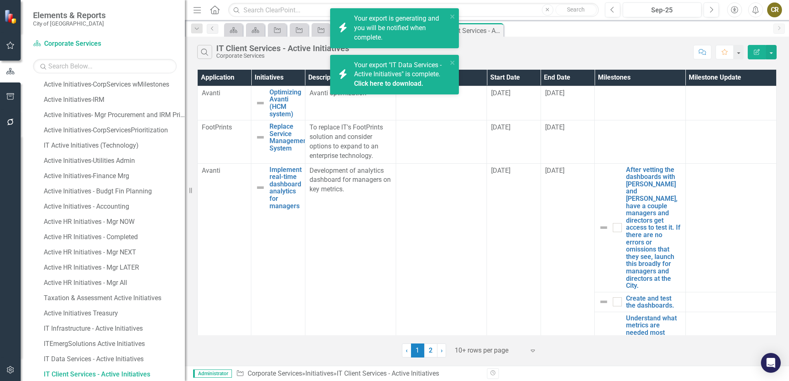
click at [410, 83] on link "Click here to download." at bounding box center [388, 84] width 69 height 8
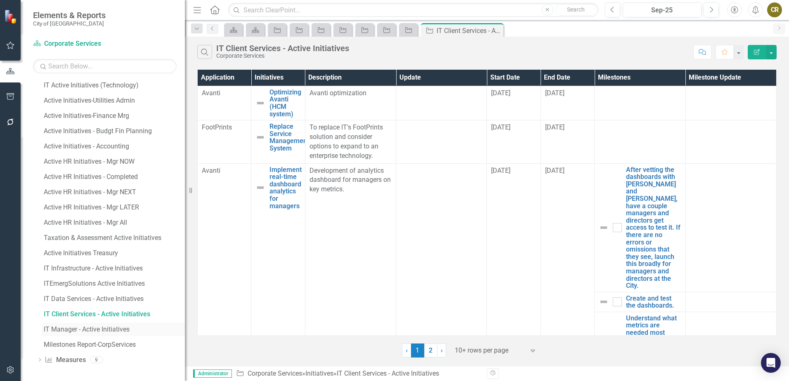
click at [108, 332] on div "IT Manager - Active Initiatives" at bounding box center [114, 329] width 141 height 7
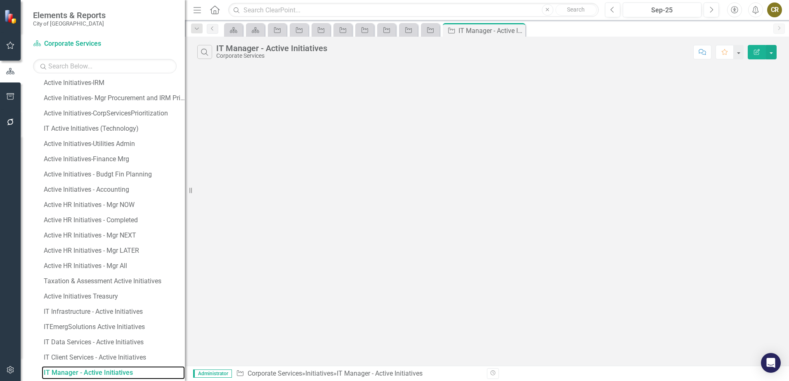
scroll to position [371, 0]
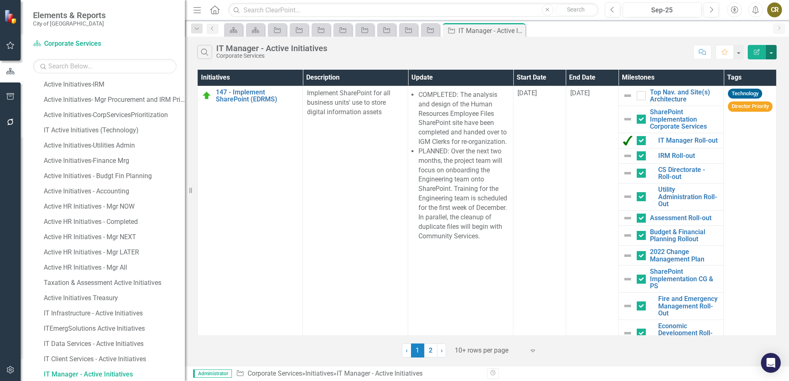
click at [769, 54] on button "button" at bounding box center [771, 52] width 11 height 14
click at [747, 82] on link "PDF Export to PDF" at bounding box center [743, 83] width 65 height 15
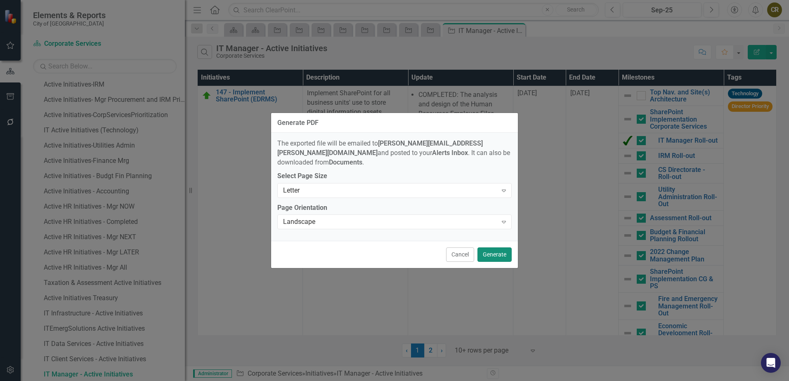
click at [495, 252] on button "Generate" at bounding box center [494, 254] width 34 height 14
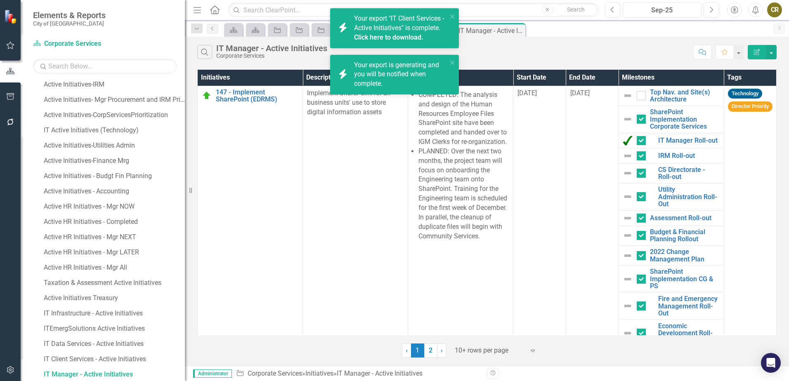
click at [406, 36] on link "Click here to download." at bounding box center [388, 37] width 69 height 8
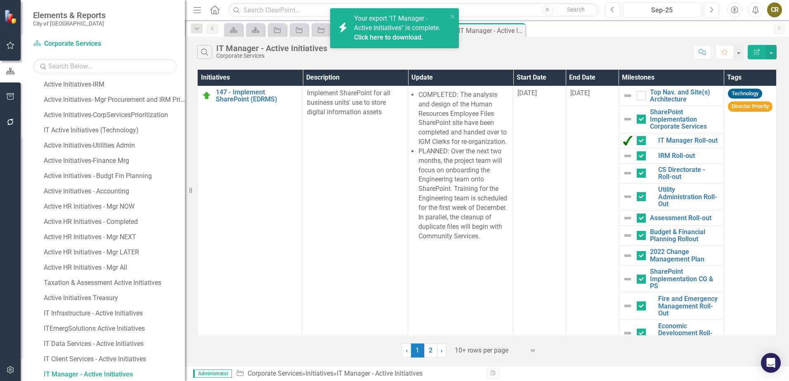
click at [397, 38] on link "Click here to download." at bounding box center [388, 37] width 69 height 8
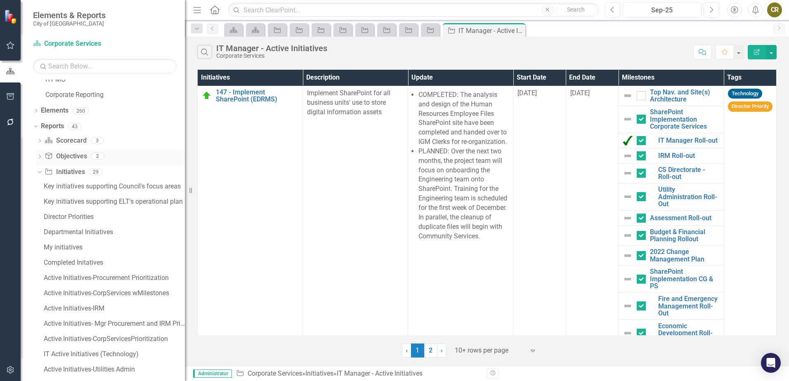
scroll to position [127, 0]
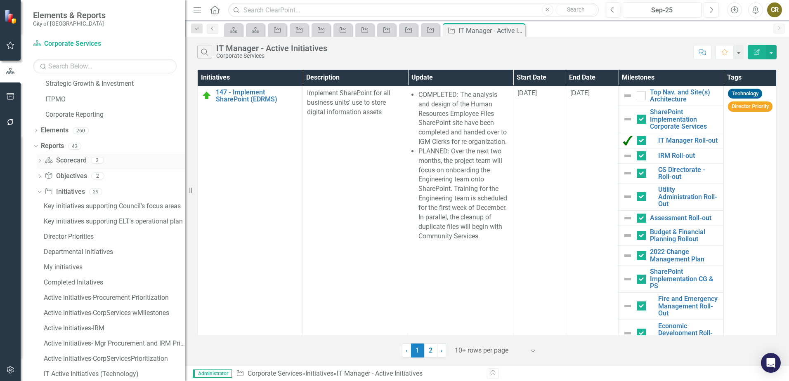
click at [40, 159] on icon "Dropdown" at bounding box center [40, 161] width 6 height 5
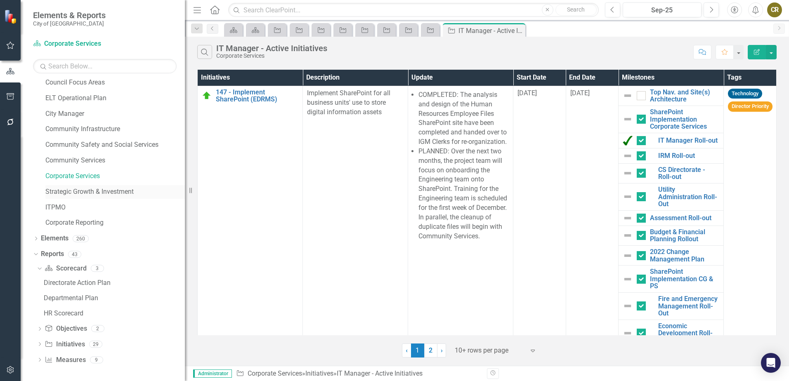
scroll to position [19, 0]
click at [74, 312] on div "HR Scorecard" at bounding box center [114, 313] width 141 height 7
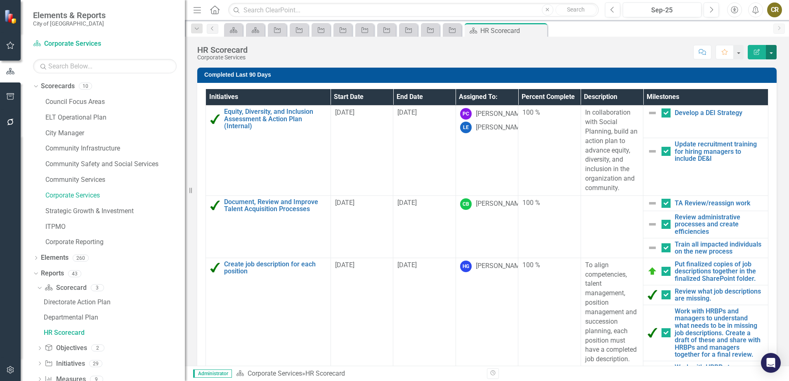
click at [769, 53] on button "button" at bounding box center [771, 52] width 11 height 14
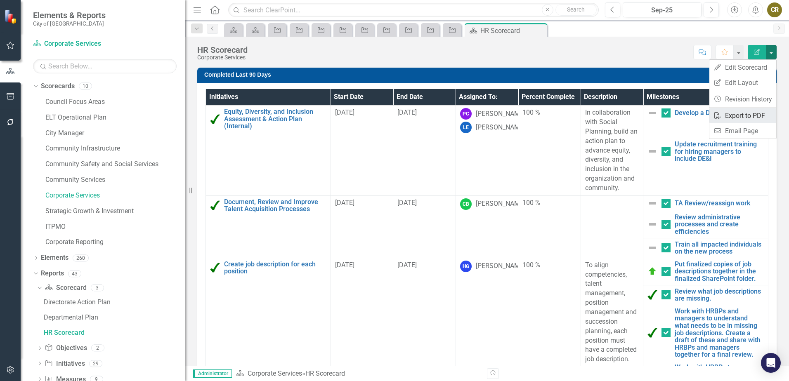
click at [751, 114] on link "PDF Export to PDF" at bounding box center [742, 115] width 67 height 15
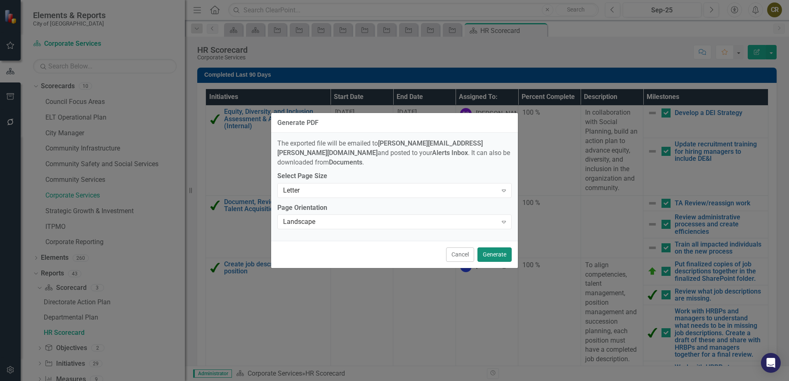
click at [493, 253] on button "Generate" at bounding box center [494, 254] width 34 height 14
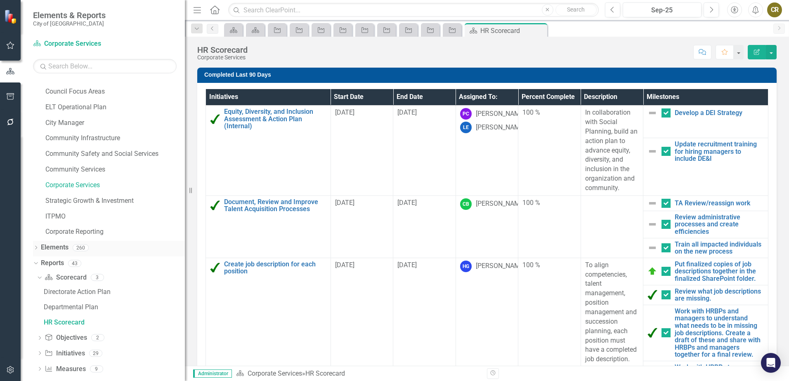
scroll to position [19, 0]
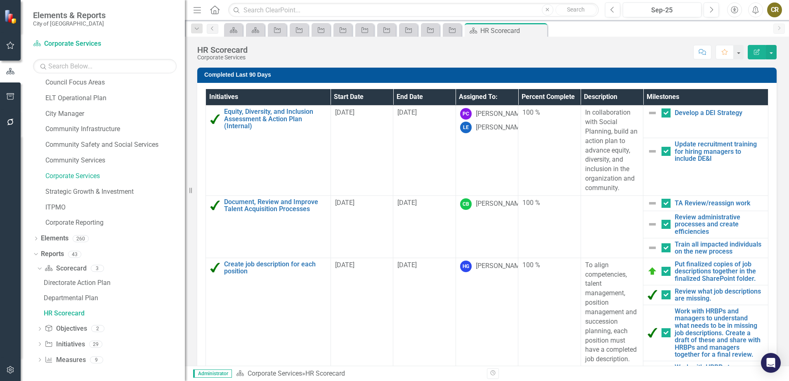
drag, startPoint x: 39, startPoint y: 347, endPoint x: 55, endPoint y: 334, distance: 20.5
click at [40, 346] on icon "Dropdown" at bounding box center [40, 345] width 6 height 5
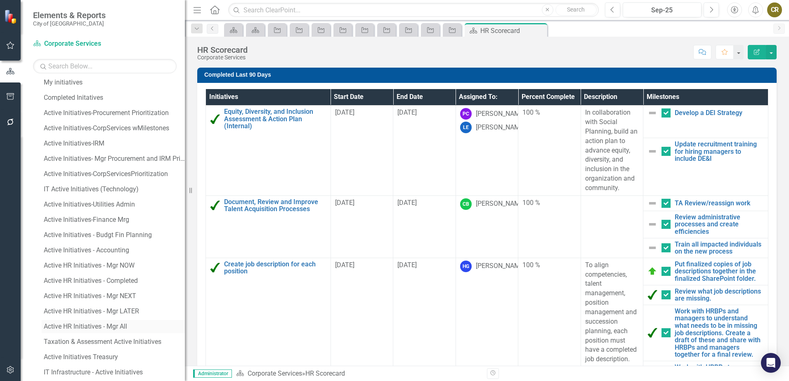
scroll to position [349, 0]
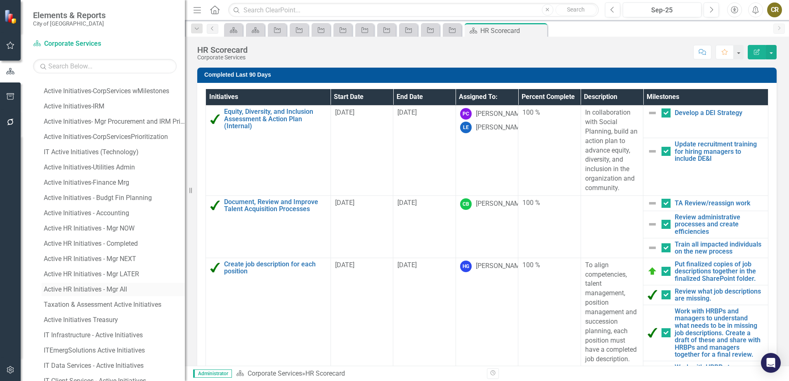
click at [94, 288] on div "Active HR Initiatives - Mgr All" at bounding box center [114, 289] width 141 height 7
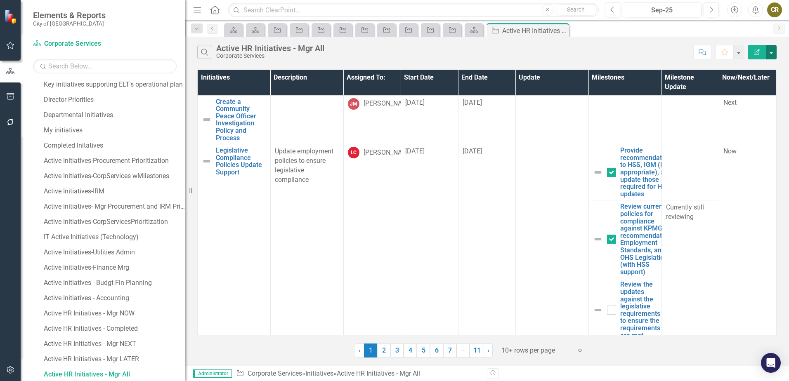
click at [772, 52] on button "button" at bounding box center [771, 52] width 11 height 14
click at [743, 86] on link "PDF Export to PDF" at bounding box center [743, 83] width 65 height 15
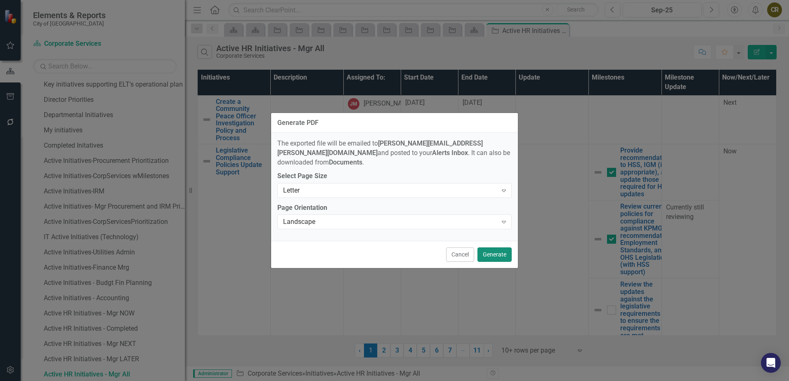
click at [495, 249] on button "Generate" at bounding box center [494, 254] width 34 height 14
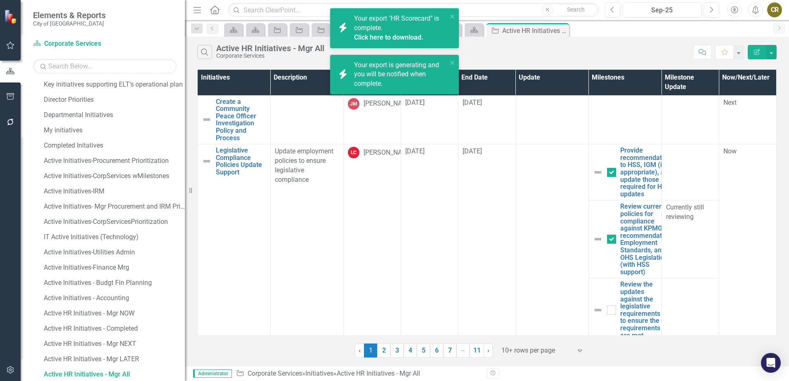
click at [408, 35] on link "Click here to download." at bounding box center [388, 37] width 69 height 8
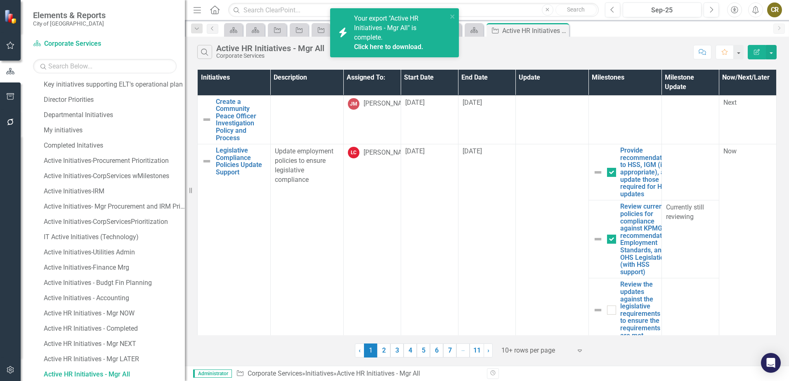
click at [412, 47] on link "Click here to download." at bounding box center [388, 47] width 69 height 8
